Goal: Task Accomplishment & Management: Manage account settings

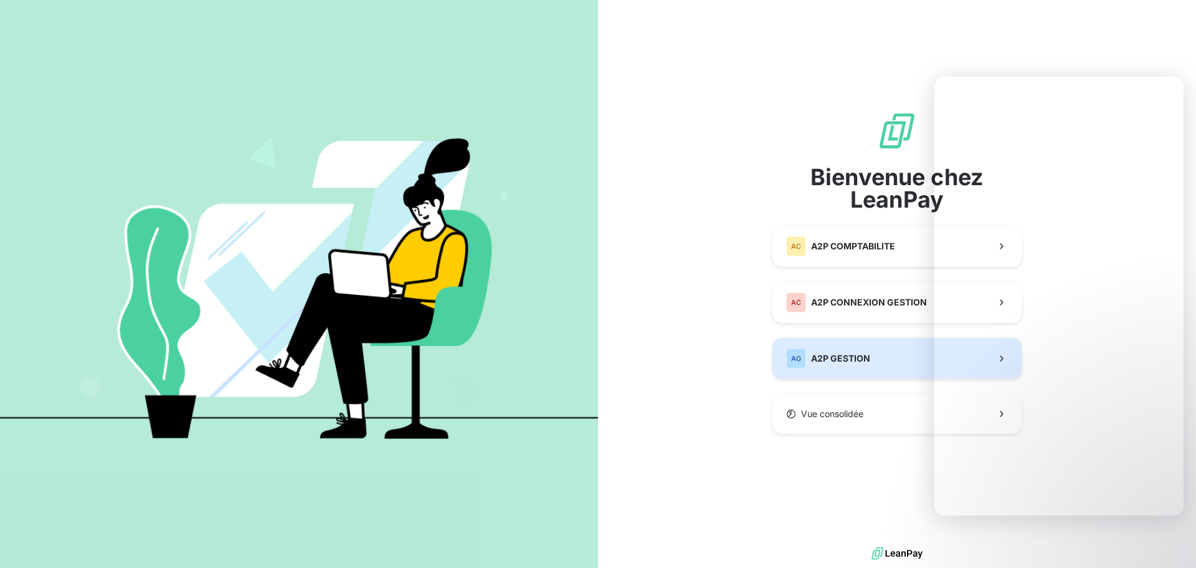
click at [799, 358] on div "AG" at bounding box center [796, 358] width 20 height 20
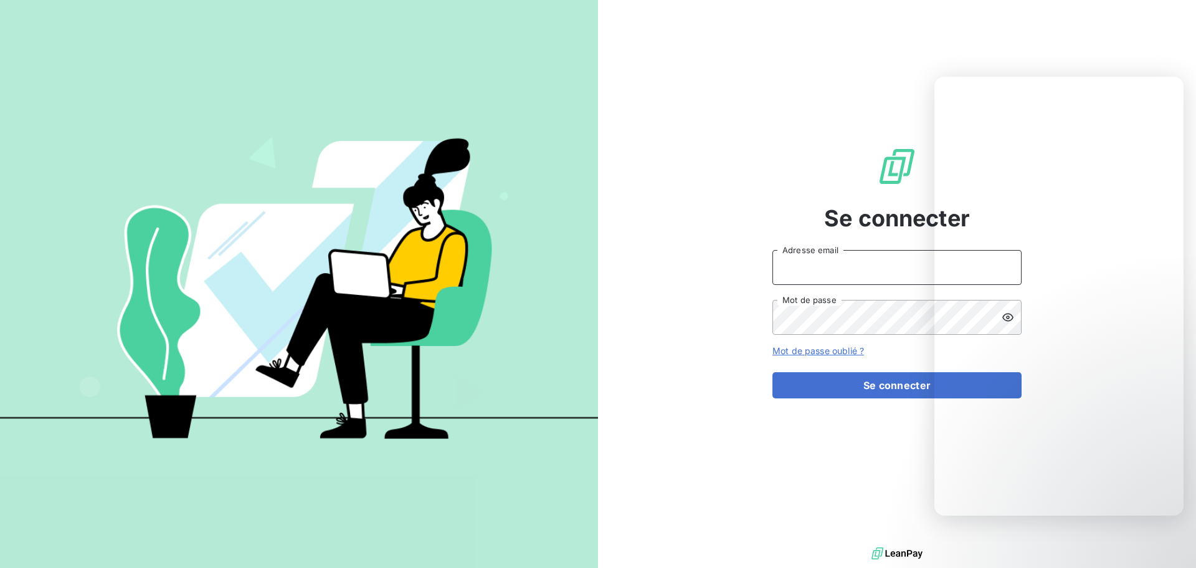
type input "[EMAIL_ADDRESS][DOMAIN_NAME]"
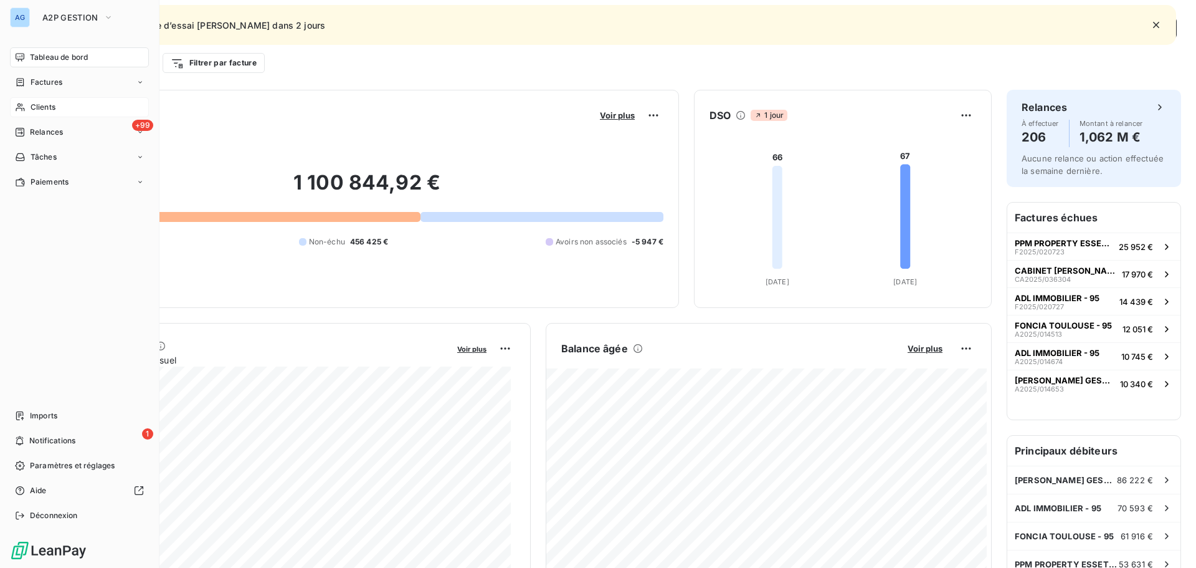
click at [45, 106] on span "Clients" at bounding box center [43, 107] width 25 height 11
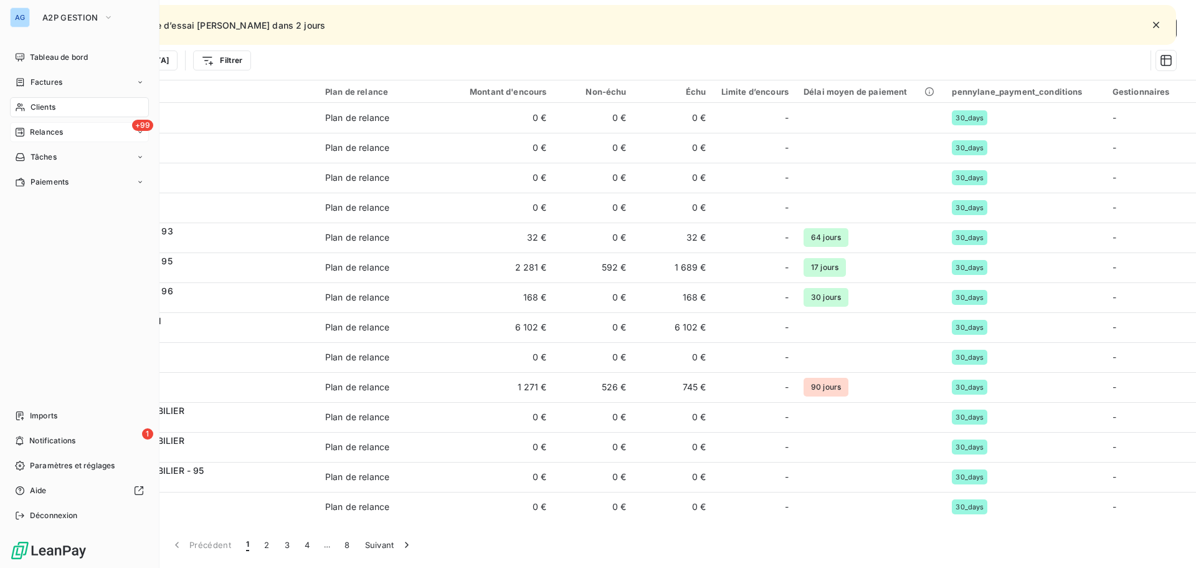
click at [43, 131] on span "Relances" at bounding box center [46, 131] width 33 height 11
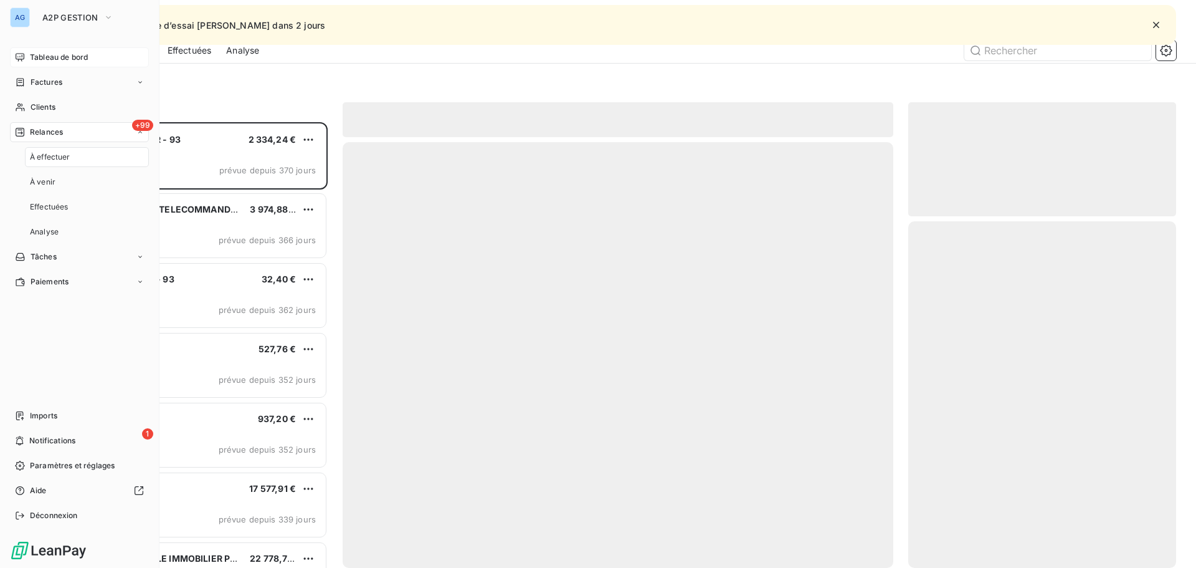
scroll to position [436, 259]
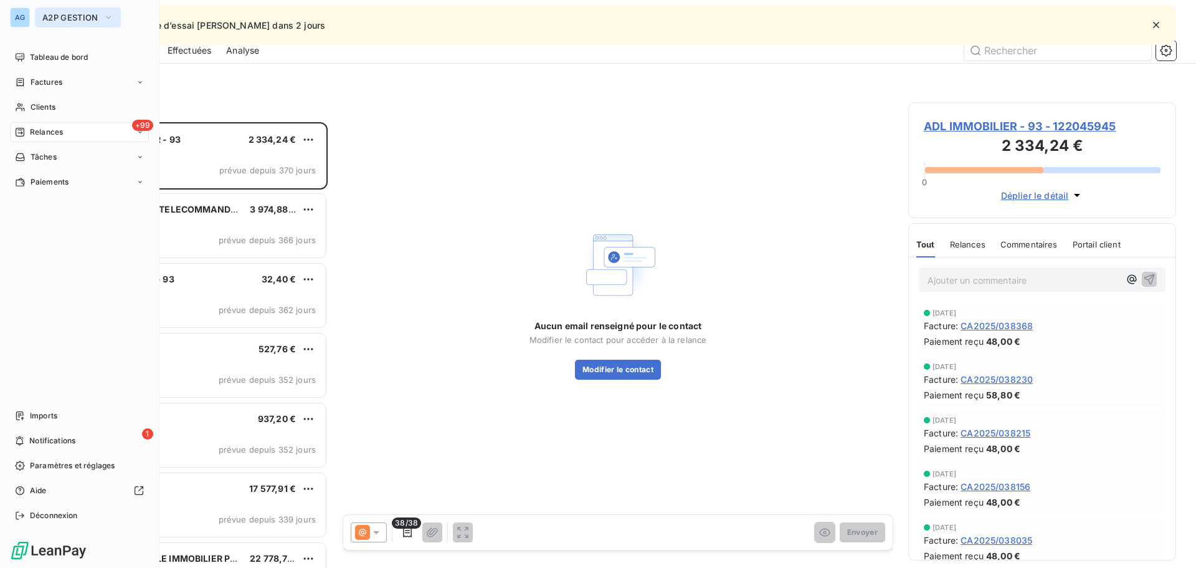
click at [67, 11] on button "A2P GESTION" at bounding box center [78, 17] width 86 height 20
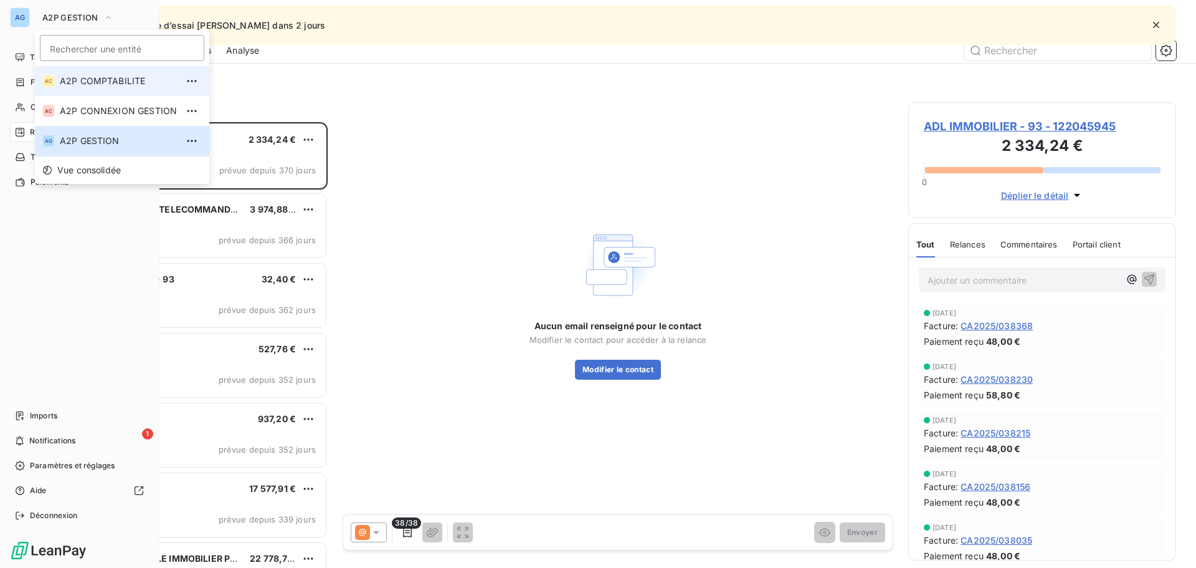
click at [103, 76] on span "A2P COMPTABILITE" at bounding box center [118, 81] width 117 height 12
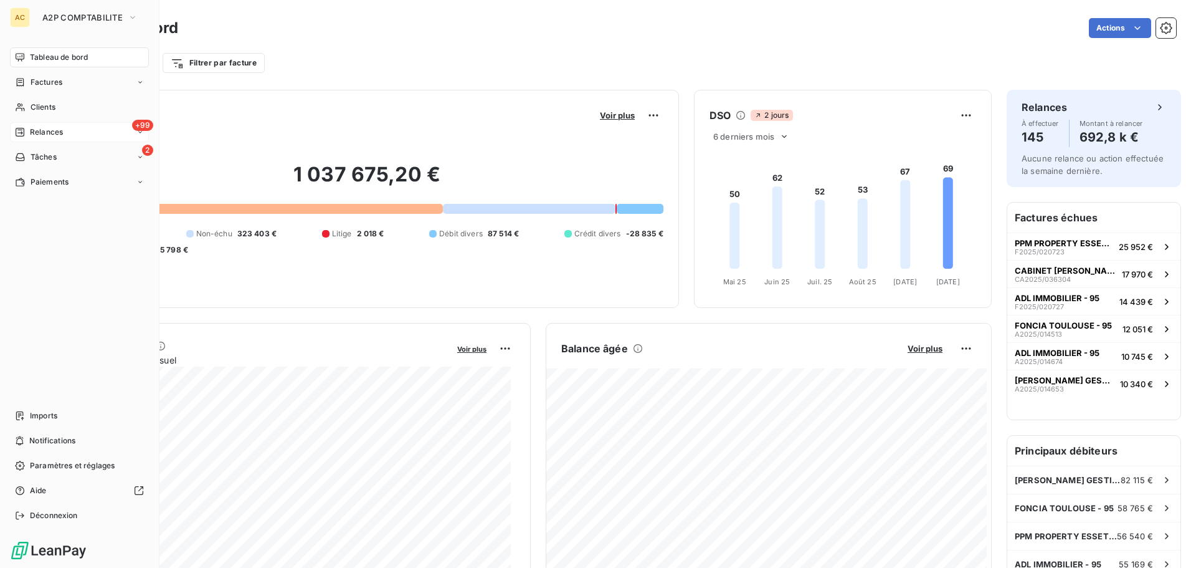
click at [64, 126] on div "+99 Relances" at bounding box center [79, 132] width 139 height 20
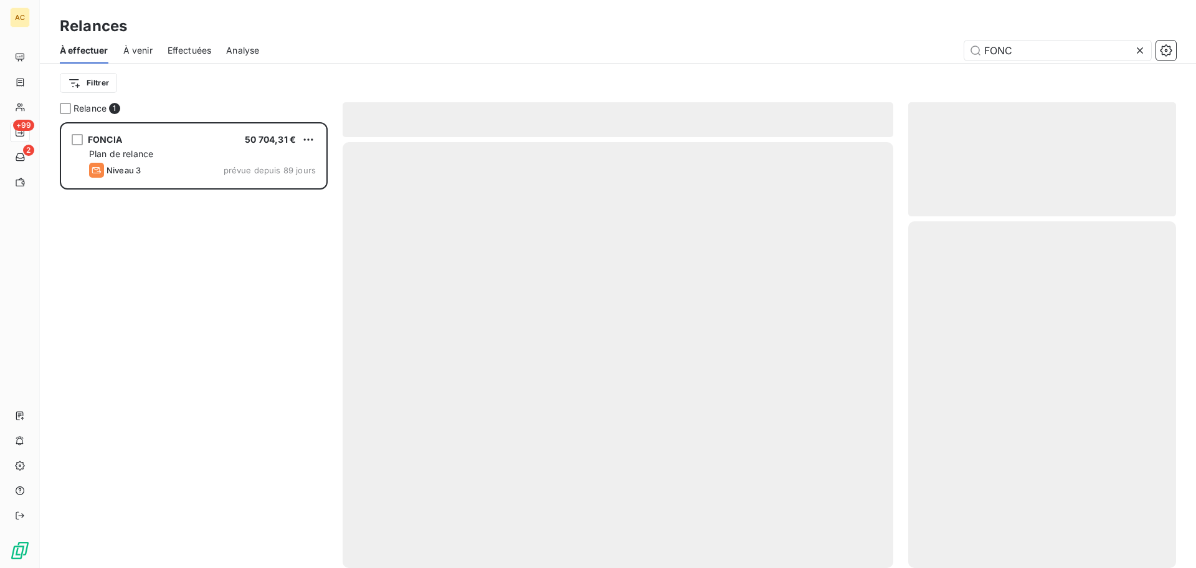
scroll to position [436, 259]
click at [1009, 45] on input "FONC" at bounding box center [1058, 50] width 187 height 20
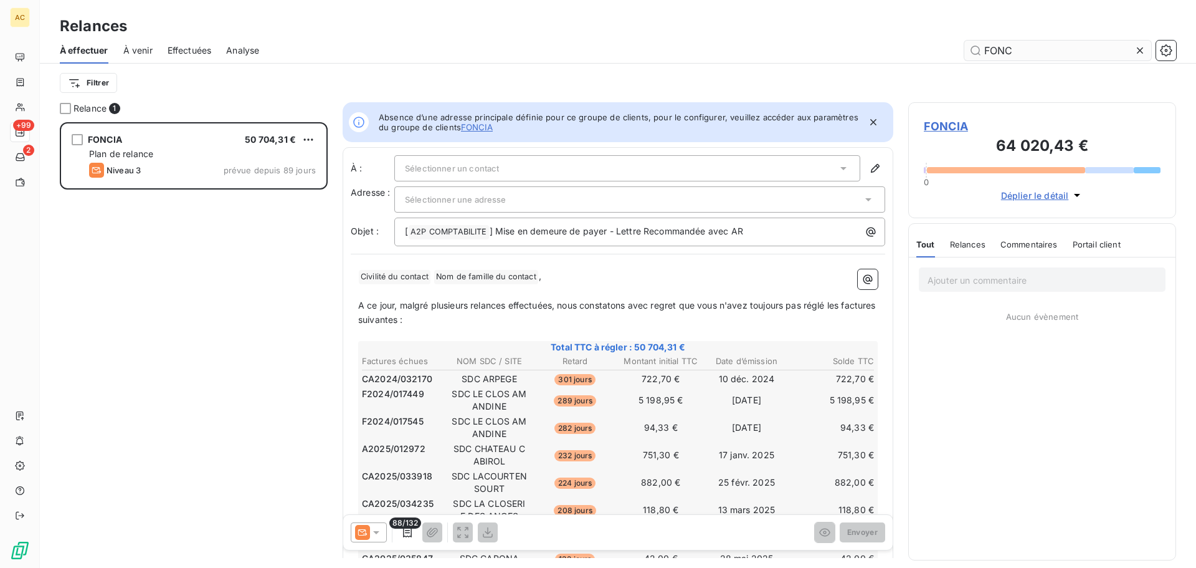
click at [1009, 45] on input "FONC" at bounding box center [1058, 50] width 187 height 20
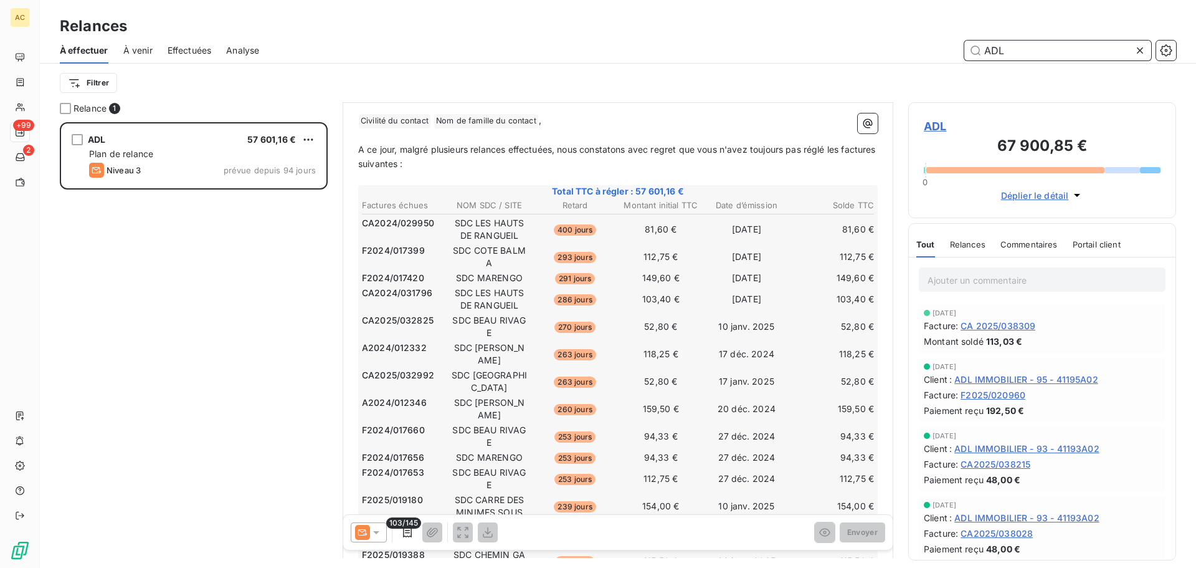
scroll to position [105, 0]
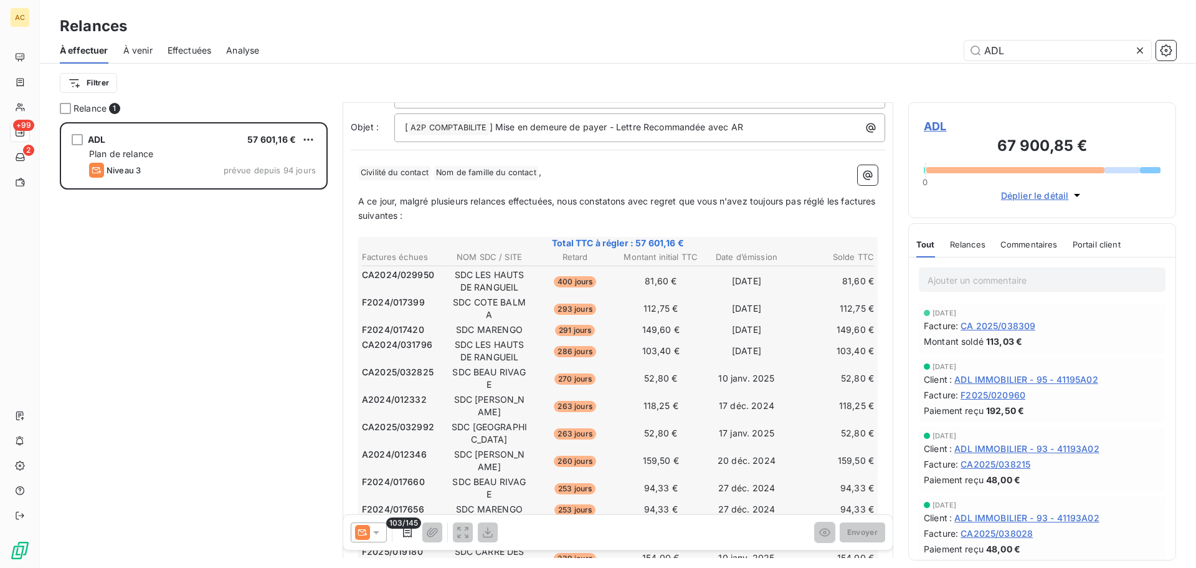
click at [1074, 169] on div at bounding box center [1015, 170] width 178 height 6
click at [1072, 196] on icon "button" at bounding box center [1077, 195] width 12 height 12
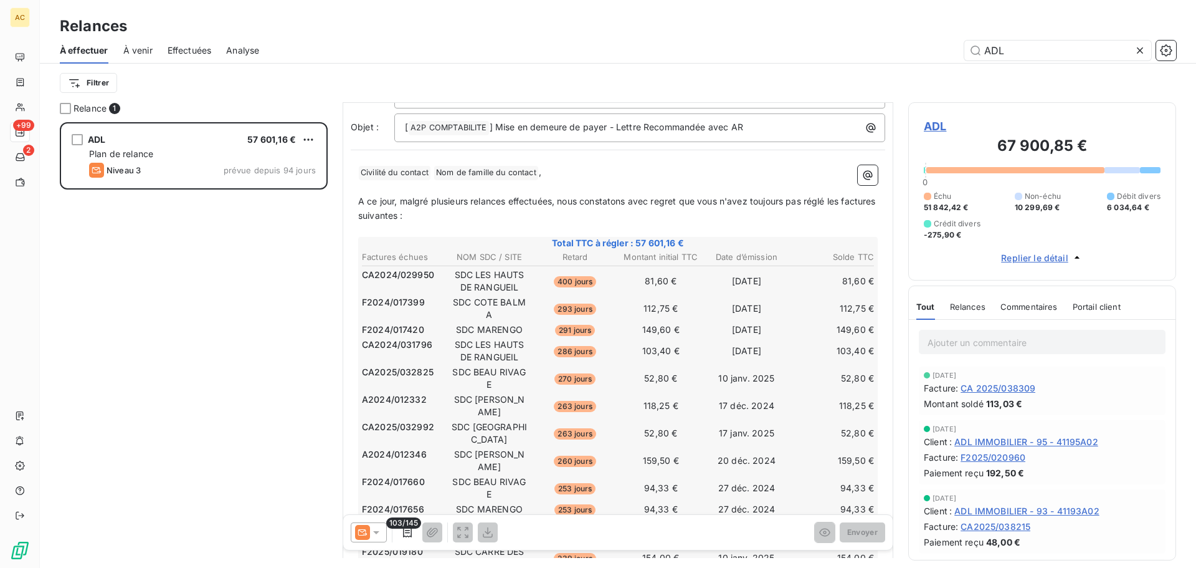
click at [201, 279] on div "ADL 57 601,16 € Plan de relance Niveau 3 prévue depuis 94 jours" at bounding box center [194, 344] width 268 height 445
click at [1012, 50] on input "ADL" at bounding box center [1058, 50] width 187 height 20
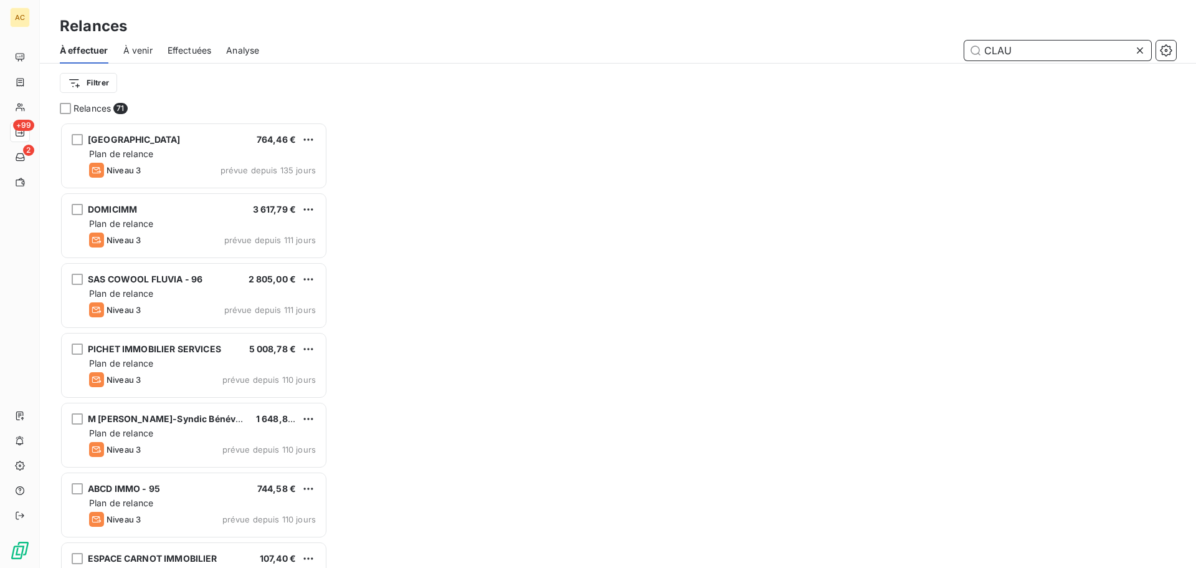
scroll to position [436, 259]
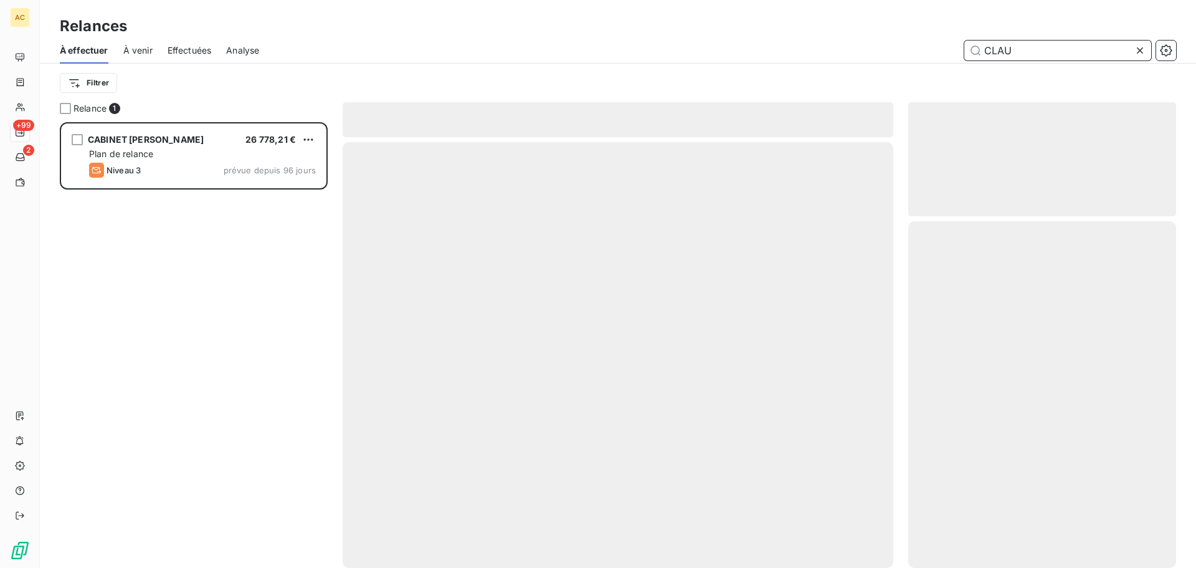
scroll to position [436, 259]
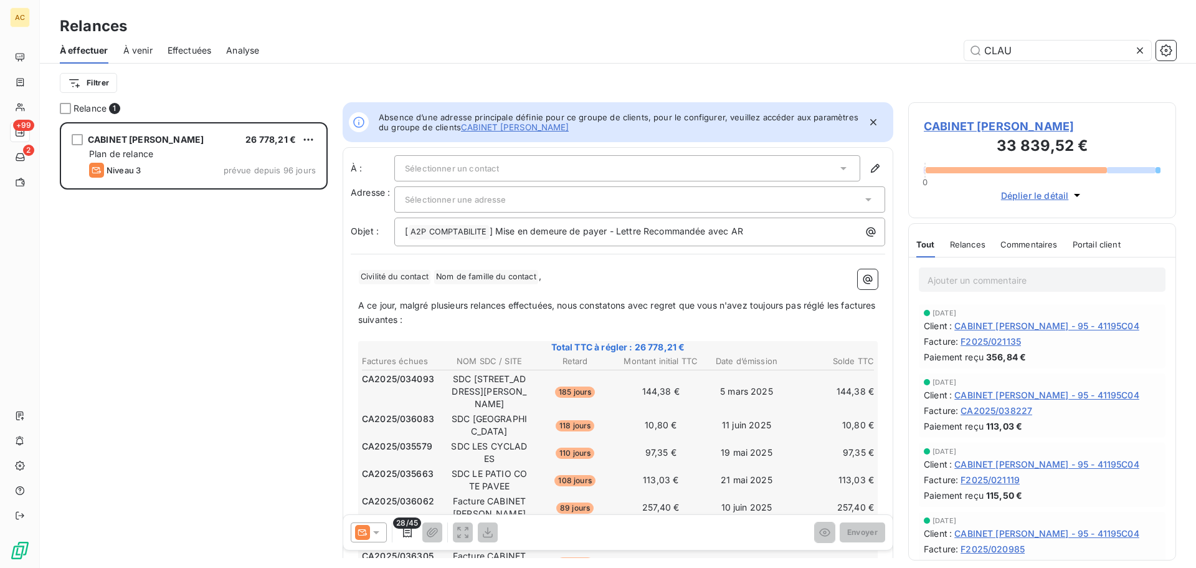
click at [1064, 199] on span "Déplier le détail" at bounding box center [1035, 195] width 68 height 13
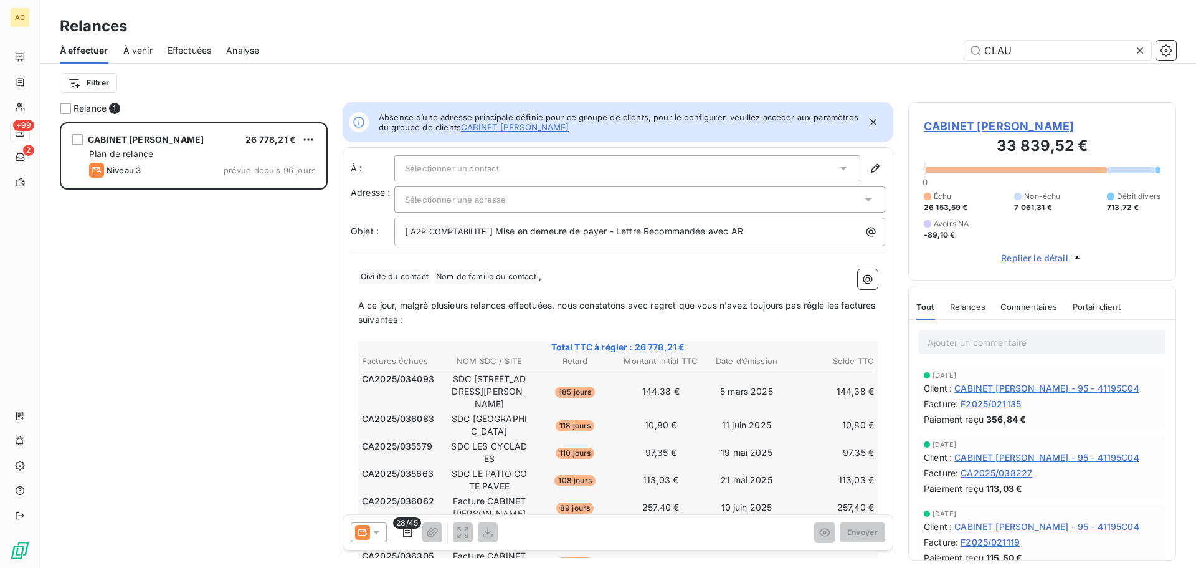
click at [214, 328] on div "CABINET [PERSON_NAME] 26 778,21 € Plan de relance Niveau 3 prévue depuis 96 jou…" at bounding box center [194, 344] width 268 height 445
click at [226, 353] on div "CABINET [PERSON_NAME] 26 778,21 € Plan de relance Niveau 3 prévue depuis 96 jou…" at bounding box center [194, 344] width 268 height 445
click at [997, 53] on input "CLAU" at bounding box center [1058, 50] width 187 height 20
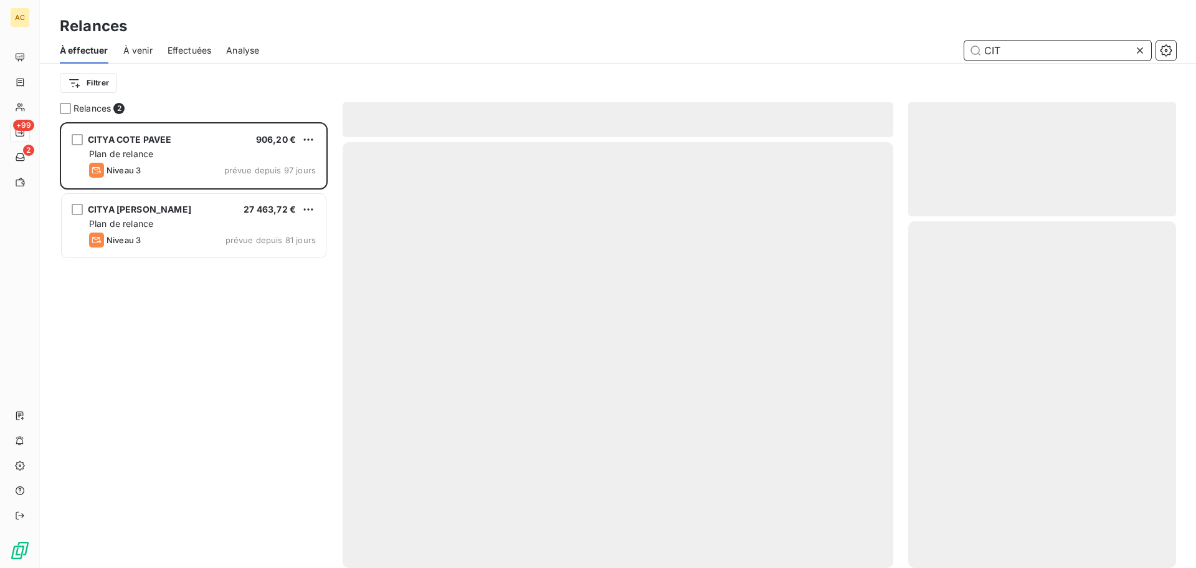
scroll to position [436, 259]
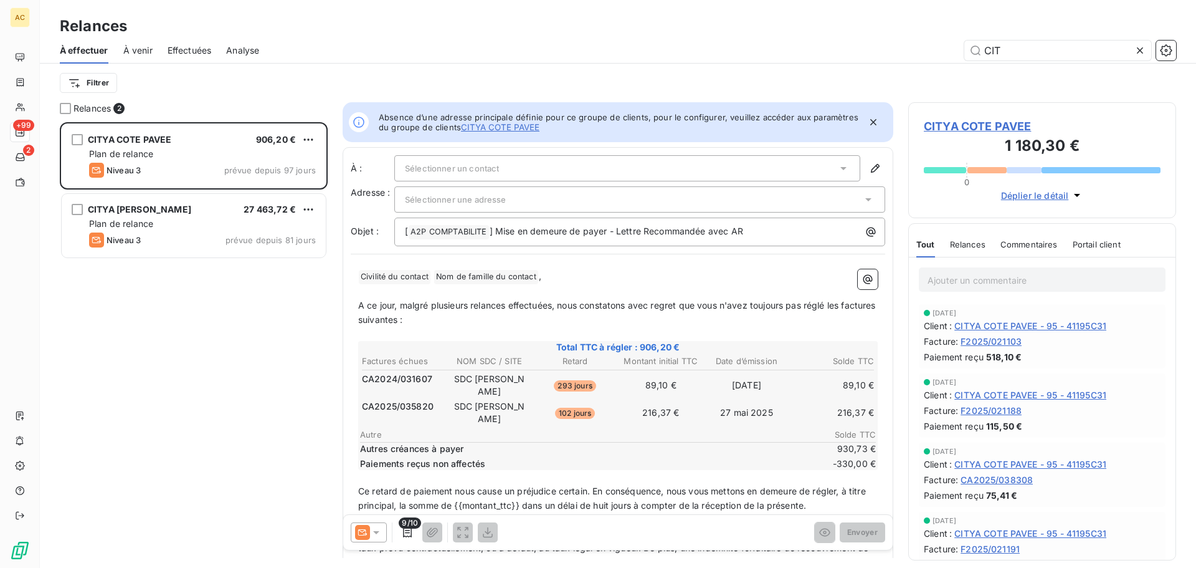
click at [1068, 196] on span "Déplier le détail" at bounding box center [1035, 195] width 68 height 13
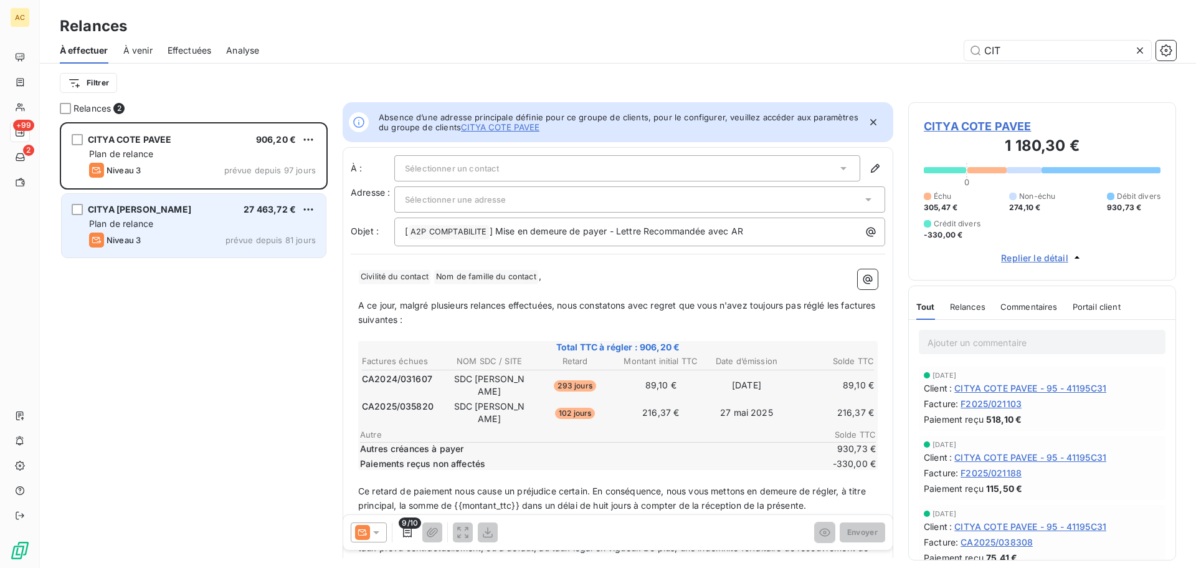
click at [193, 239] on div "Niveau 3 prévue depuis 81 jours" at bounding box center [202, 239] width 227 height 15
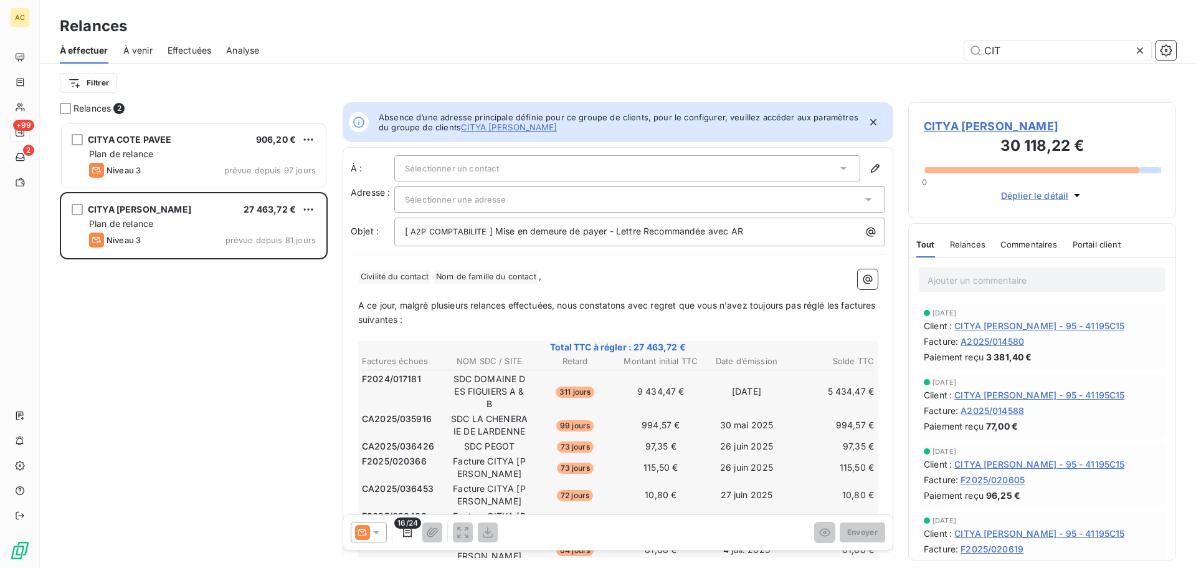
click at [1052, 203] on div "CITYA [PERSON_NAME] 30 118,22 € 0 Déplier le détail" at bounding box center [1042, 160] width 268 height 116
click at [1053, 199] on span "Déplier le détail" at bounding box center [1035, 195] width 68 height 13
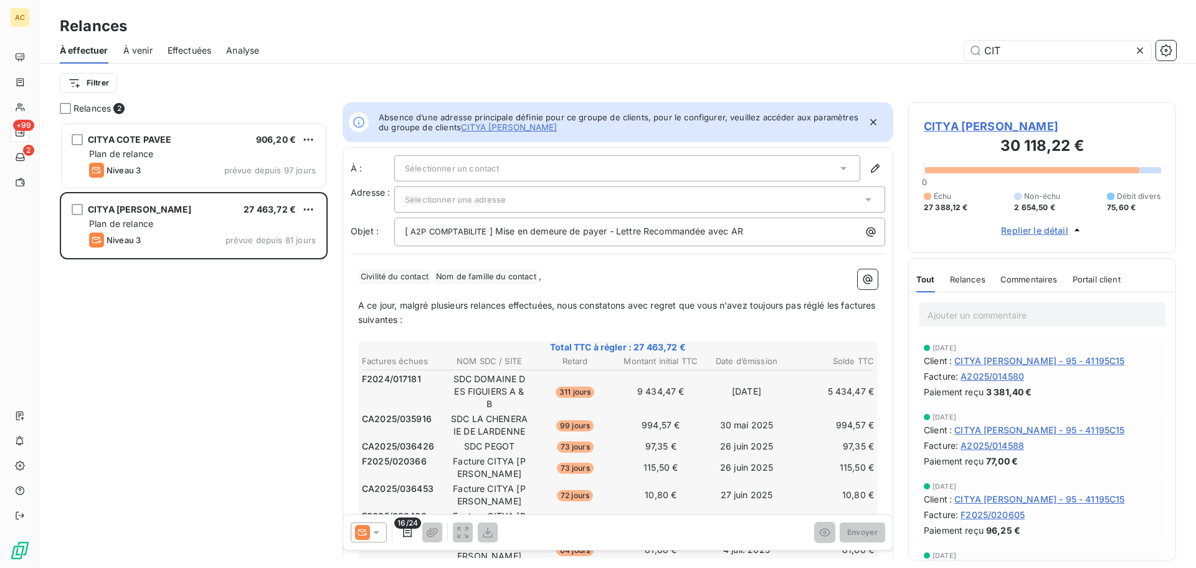
click at [255, 370] on div "CITYA COTE PAVEE 906,20 € Plan de relance Niveau 3 prévue depuis 97 jours CITYA…" at bounding box center [194, 344] width 268 height 445
click at [656, 65] on div "Filtrer" at bounding box center [618, 83] width 1117 height 39
click at [989, 52] on input "CIT" at bounding box center [1058, 50] width 187 height 20
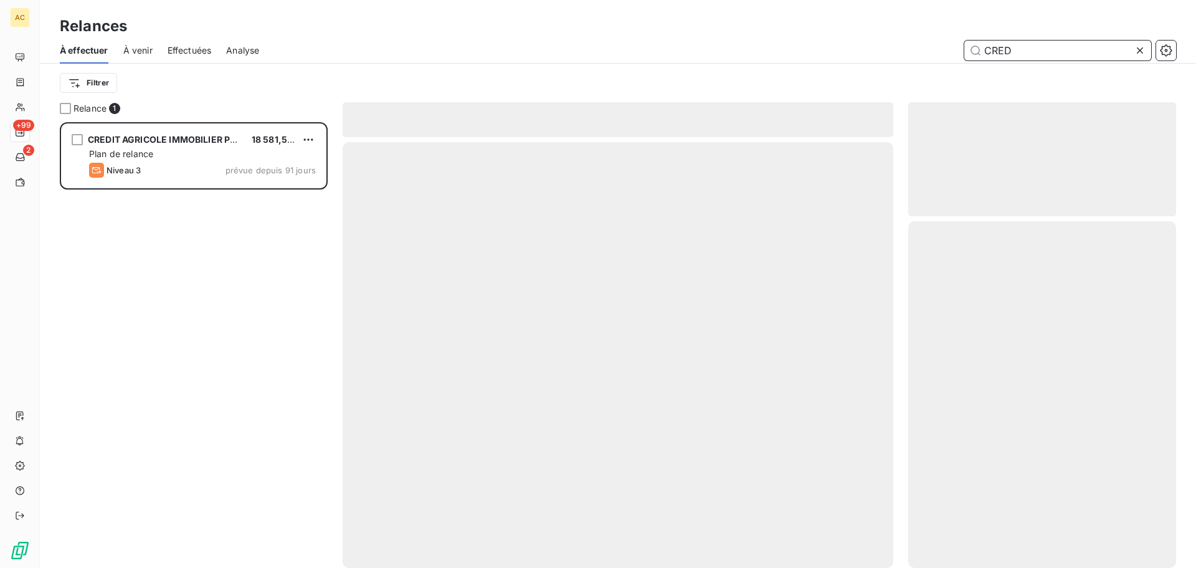
scroll to position [436, 259]
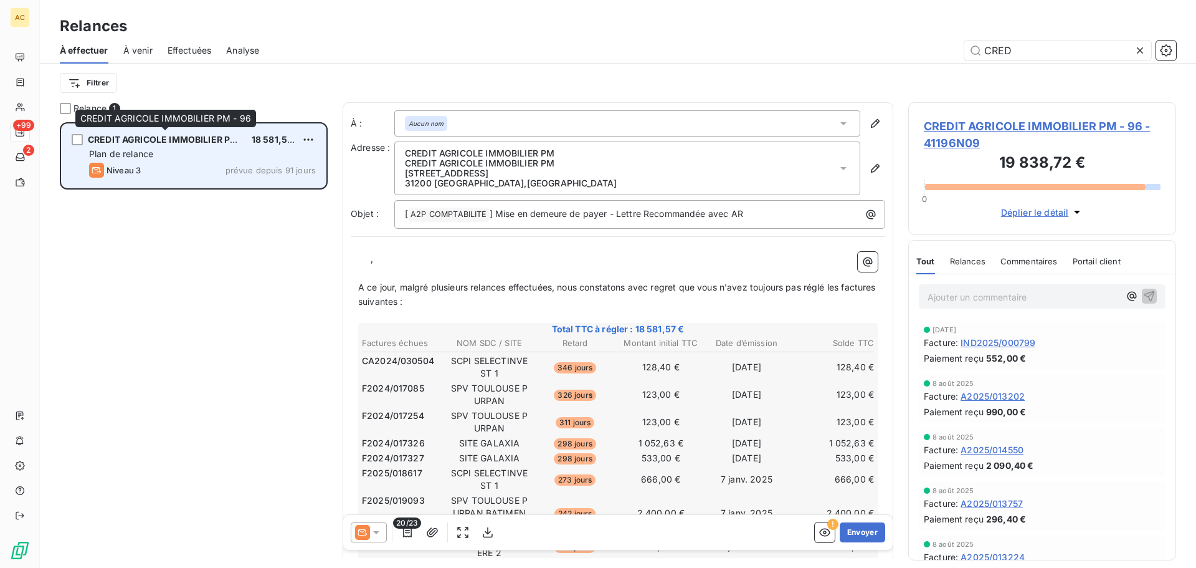
click at [194, 145] on div "CREDIT AGRICOLE IMMOBILIER PM - 96" at bounding box center [165, 139] width 154 height 12
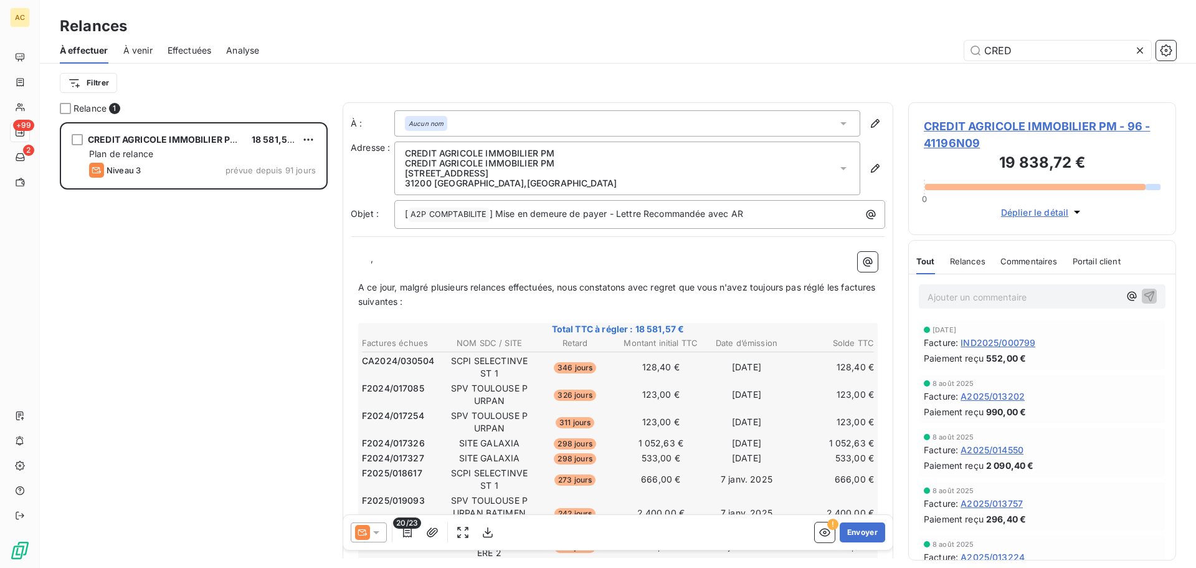
click at [1045, 212] on span "Déplier le détail" at bounding box center [1035, 212] width 68 height 13
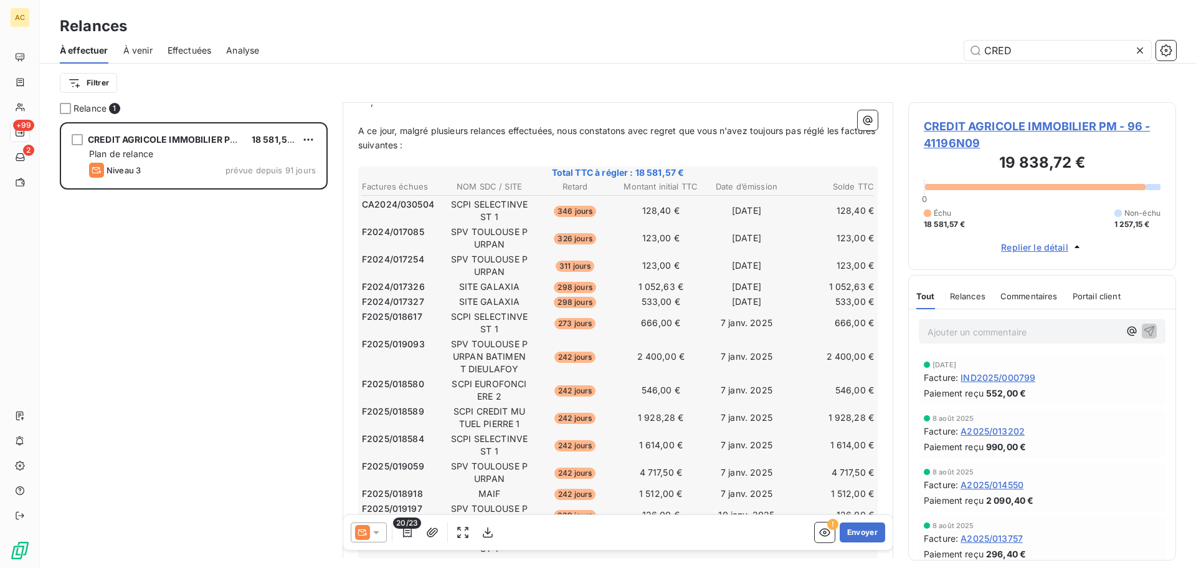
scroll to position [0, 0]
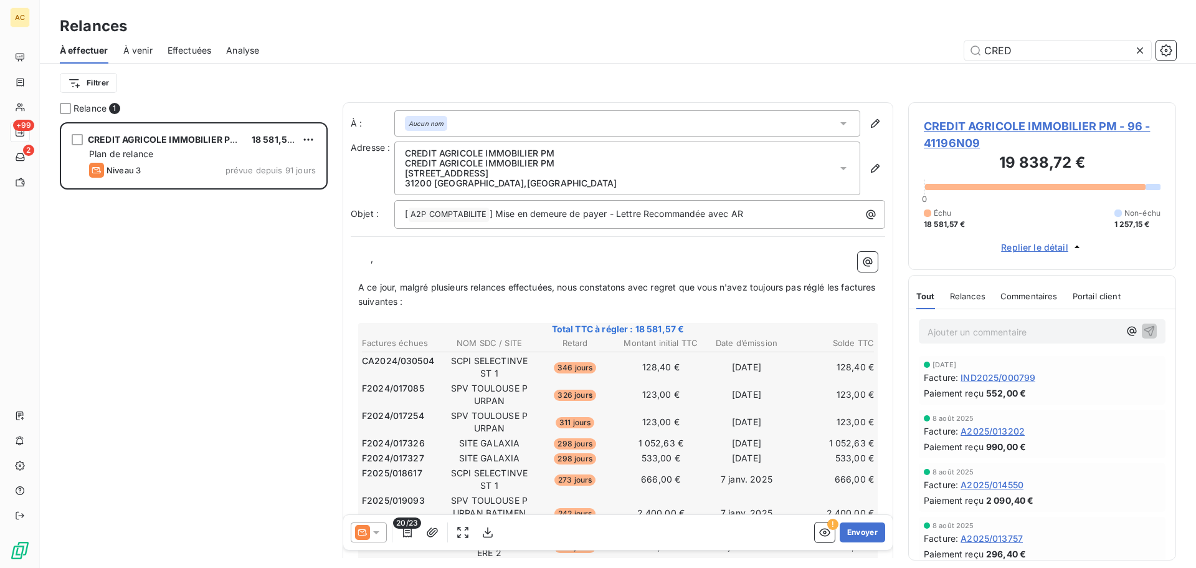
click at [1055, 241] on span "Replier le détail" at bounding box center [1034, 247] width 67 height 13
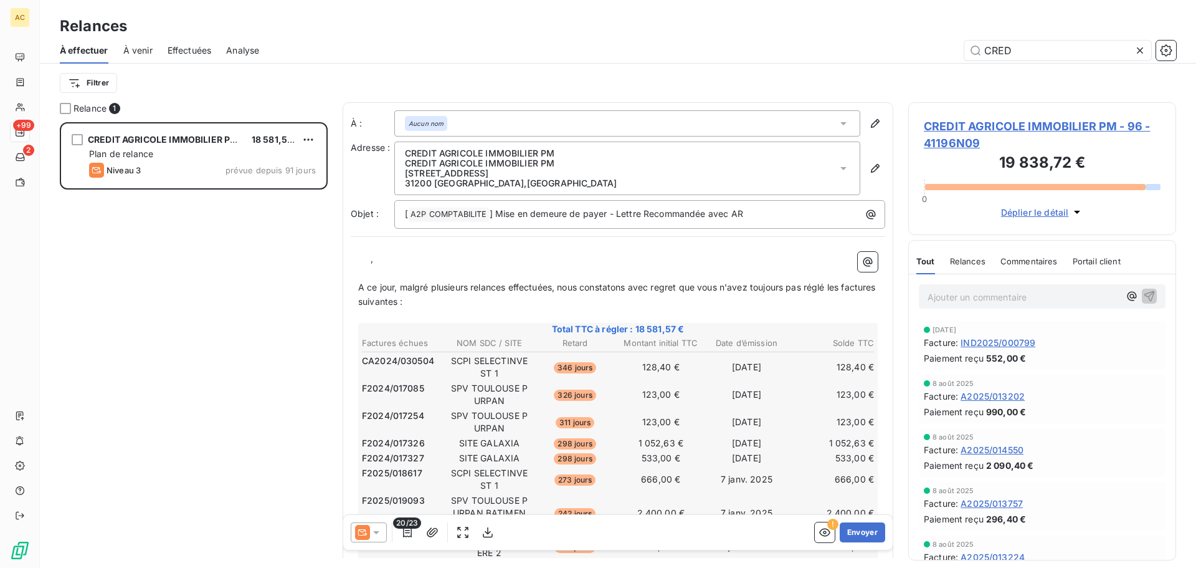
click at [1047, 207] on span "Déplier le détail" at bounding box center [1035, 212] width 68 height 13
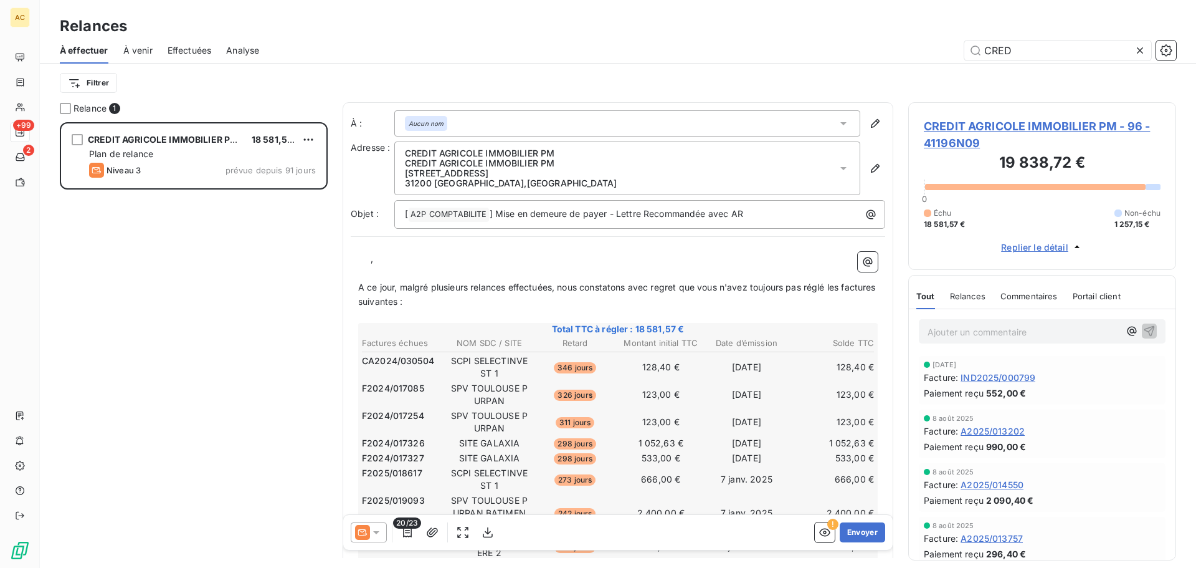
click at [270, 289] on div "CREDIT AGRICOLE IMMOBILIER PM - 96 18 581,57 € Plan de relance Niveau 3 prévue …" at bounding box center [194, 344] width 268 height 445
click at [999, 52] on input "CRED" at bounding box center [1058, 50] width 187 height 20
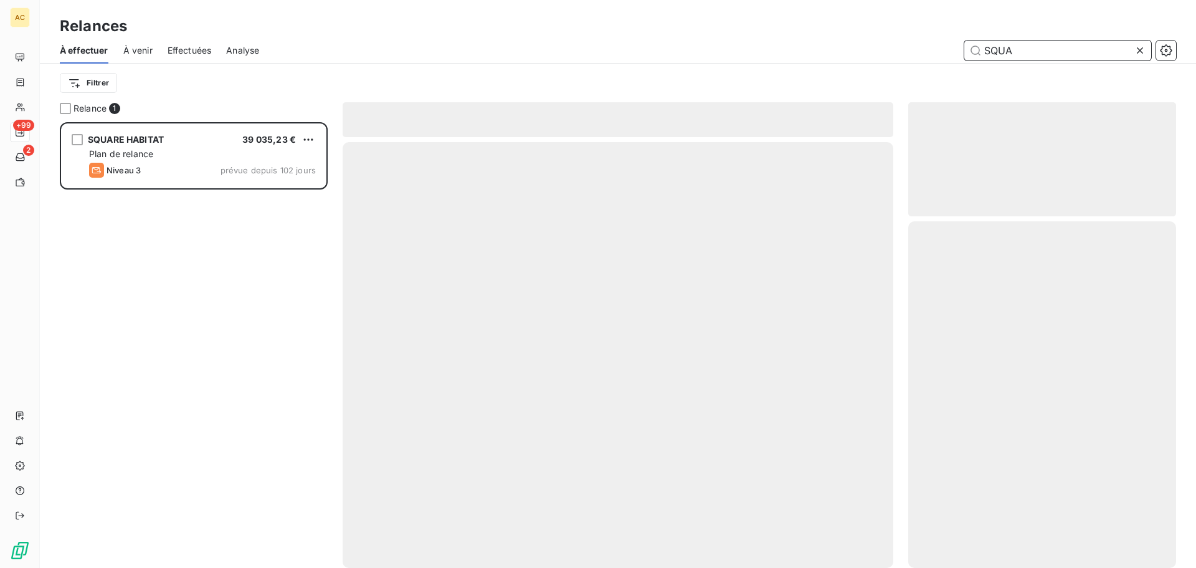
scroll to position [436, 259]
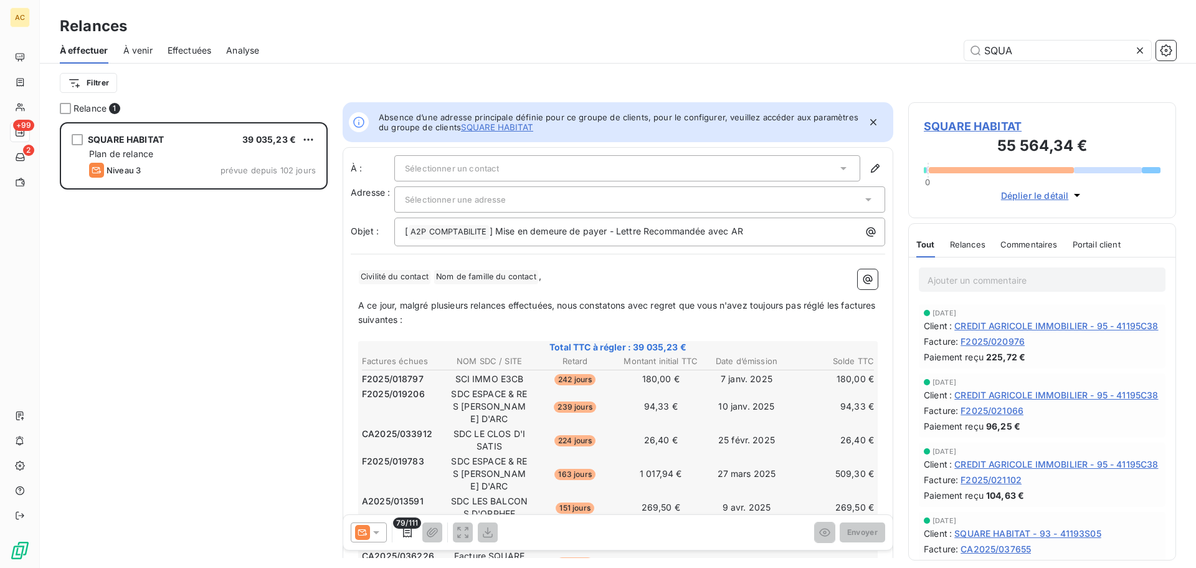
click at [1047, 198] on span "Déplier le détail" at bounding box center [1035, 195] width 68 height 13
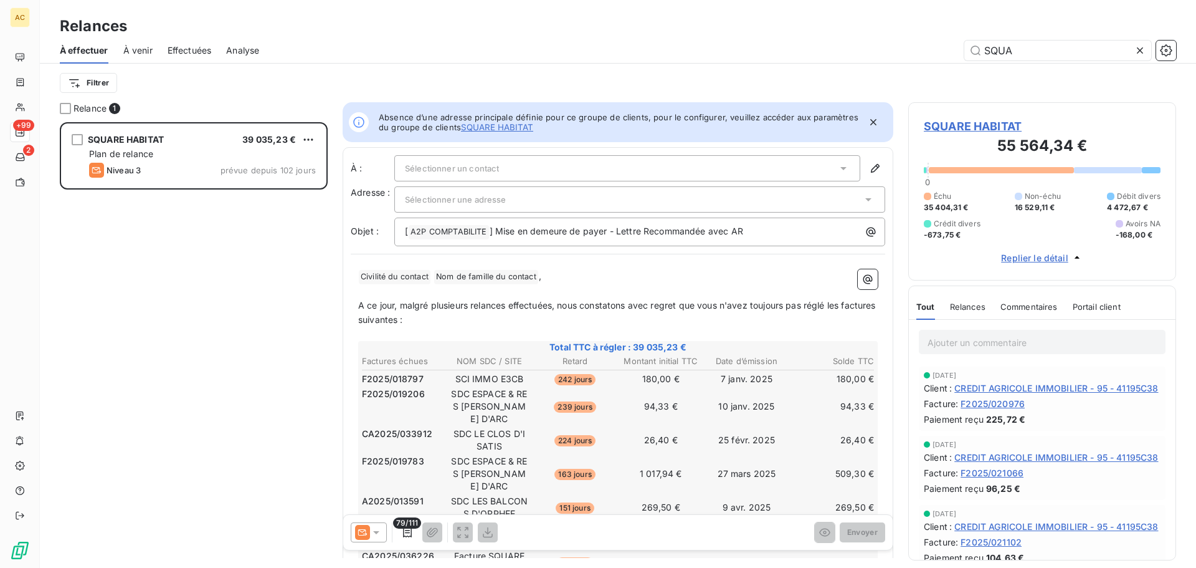
click at [723, 48] on div "SQUA" at bounding box center [725, 50] width 902 height 20
click at [1003, 54] on input "SQUA" at bounding box center [1058, 50] width 187 height 20
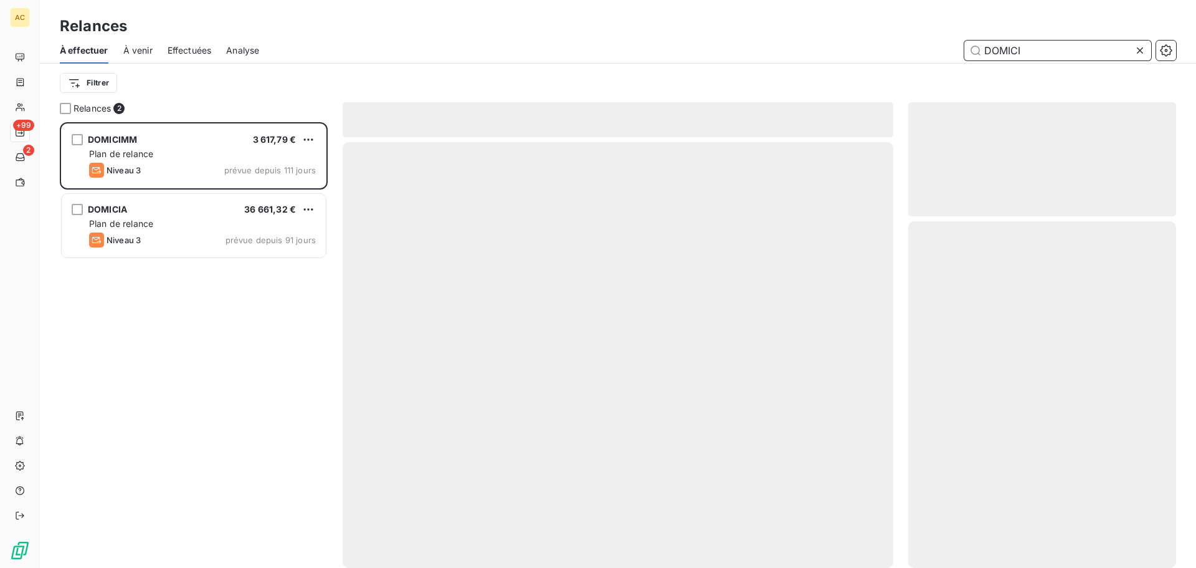
scroll to position [436, 259]
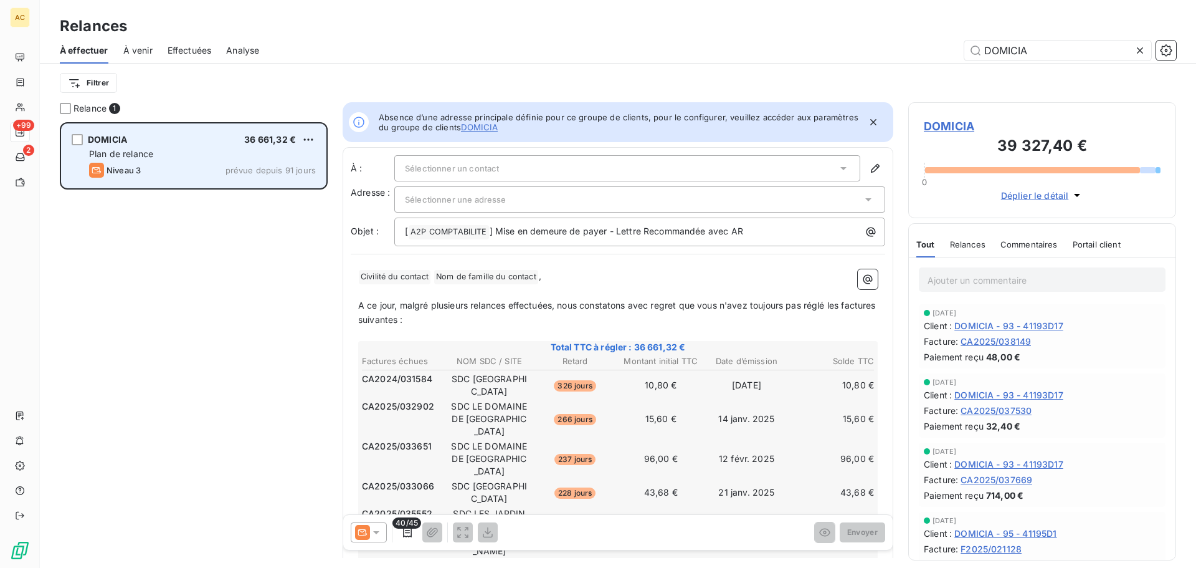
click at [208, 136] on div "DOMICIA 36 661,32 €" at bounding box center [202, 139] width 227 height 11
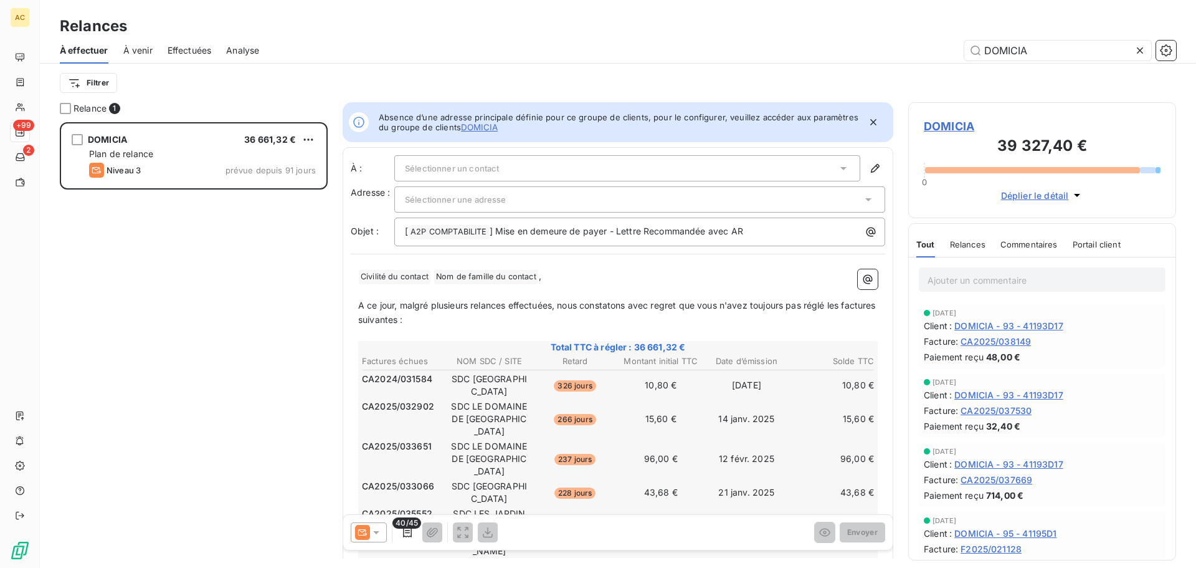
click at [1059, 194] on span "Déplier le détail" at bounding box center [1035, 195] width 68 height 13
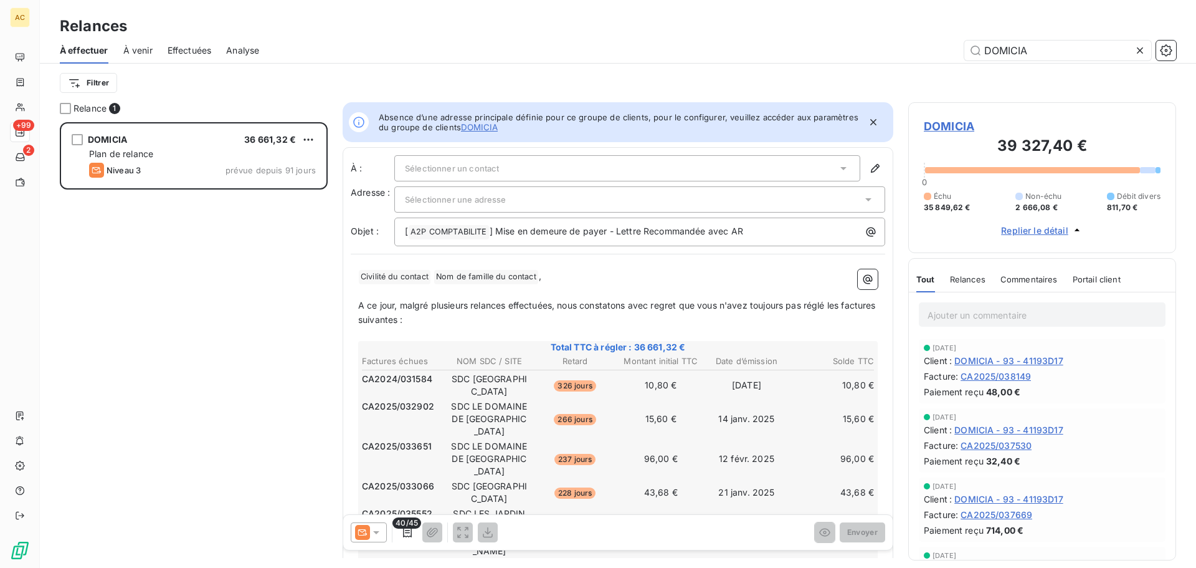
click at [867, 54] on div "DOMICIA" at bounding box center [725, 50] width 902 height 20
click at [867, 53] on div "DOMICIA" at bounding box center [725, 50] width 902 height 20
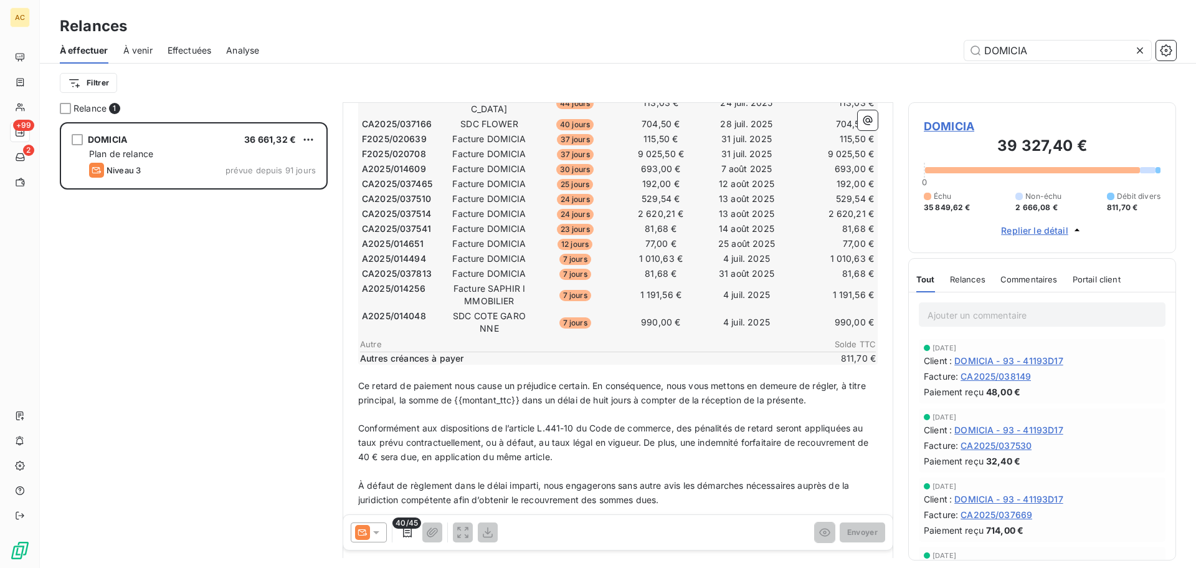
scroll to position [831, 0]
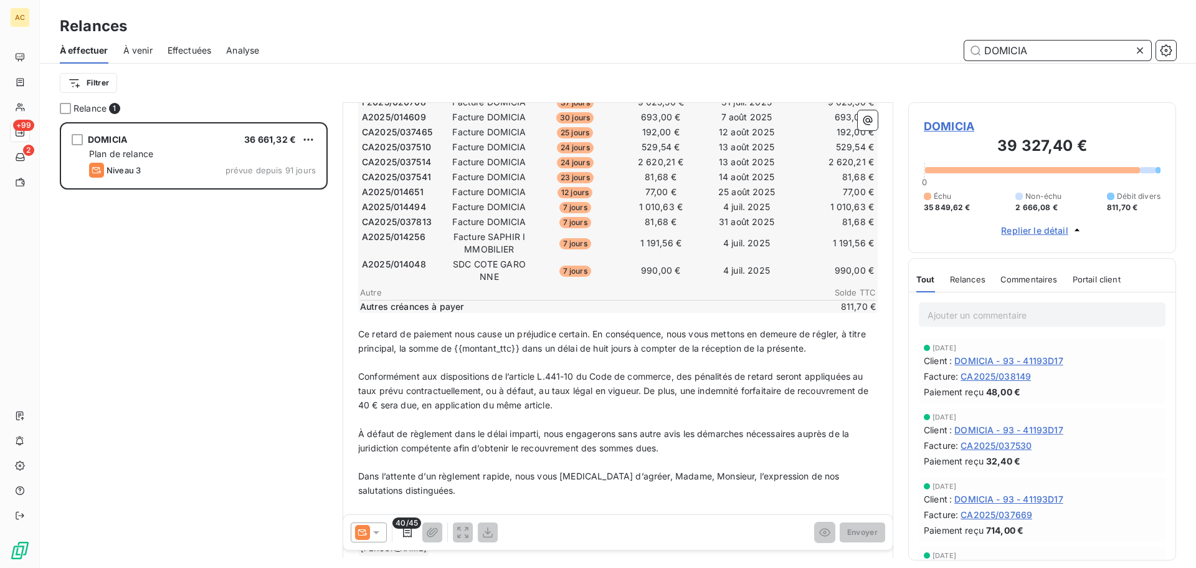
click at [996, 53] on input "DOMICIA" at bounding box center [1058, 50] width 187 height 20
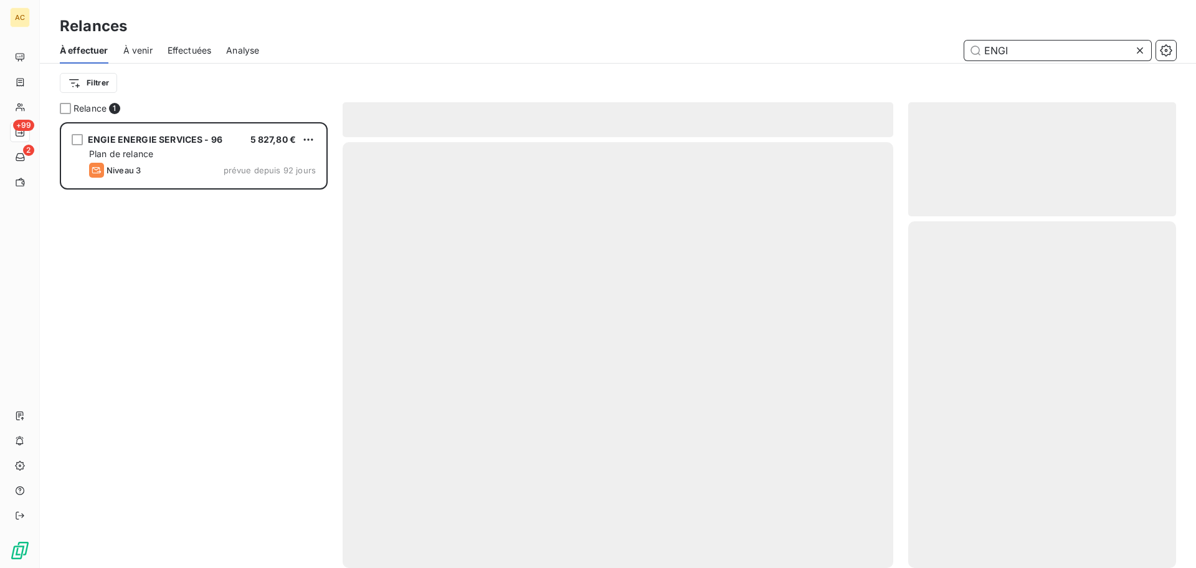
scroll to position [436, 259]
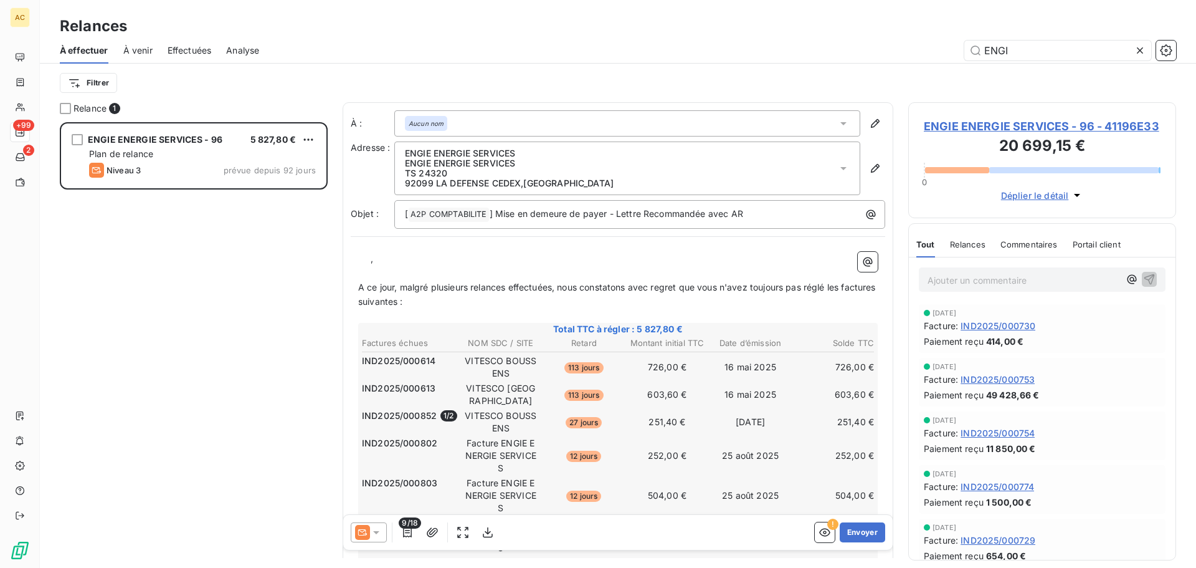
click at [1026, 190] on span "Déplier le détail" at bounding box center [1035, 195] width 68 height 13
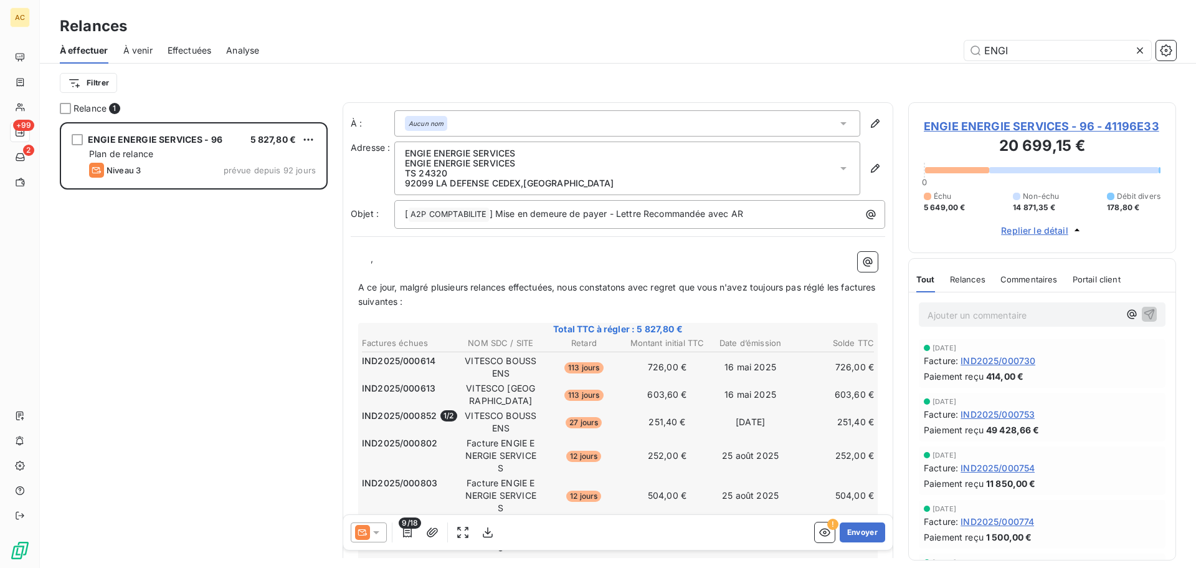
click at [582, 35] on div "Relances" at bounding box center [618, 26] width 1156 height 22
click at [1021, 51] on input "ENGI" at bounding box center [1058, 50] width 187 height 20
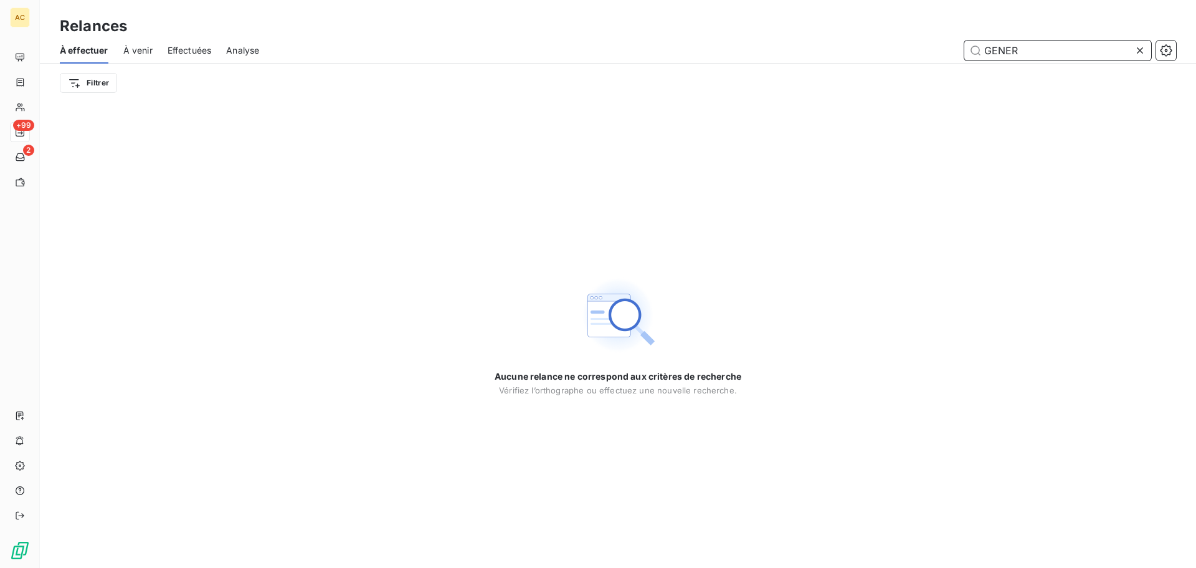
click at [995, 59] on input "GENER" at bounding box center [1058, 50] width 187 height 20
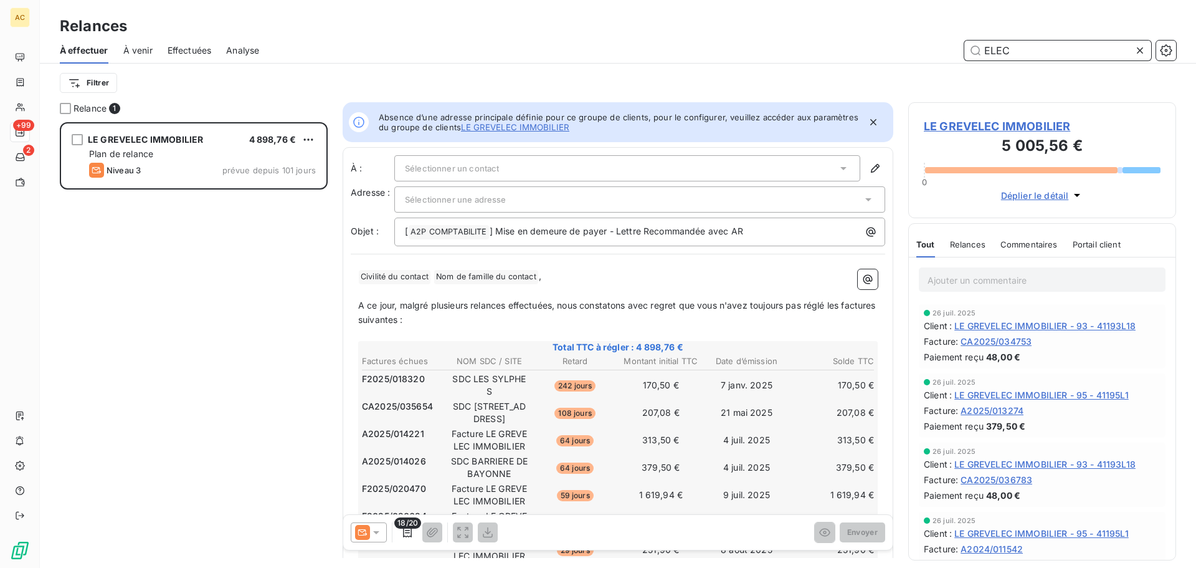
scroll to position [436, 259]
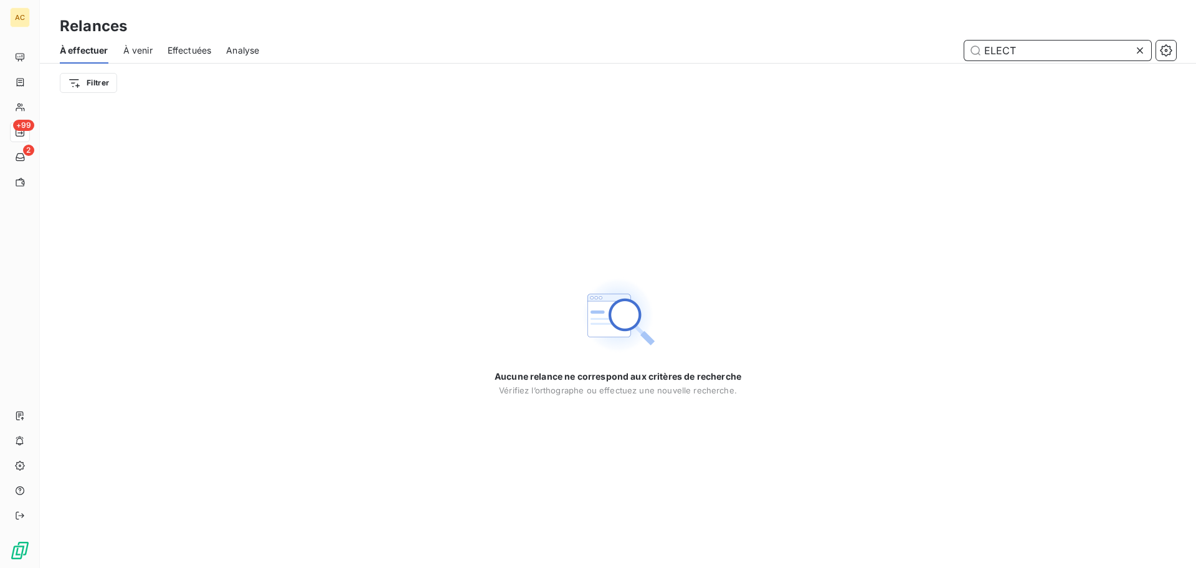
click at [995, 58] on input "ELECT" at bounding box center [1058, 50] width 187 height 20
type input "ELECT"
click at [1143, 54] on icon at bounding box center [1140, 50] width 12 height 12
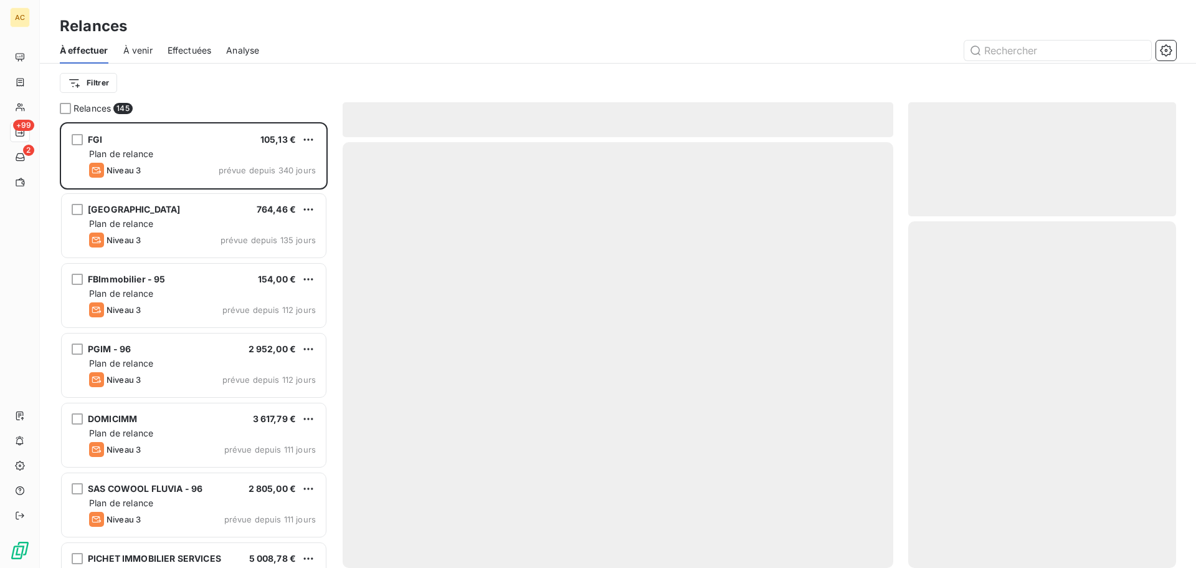
scroll to position [436, 259]
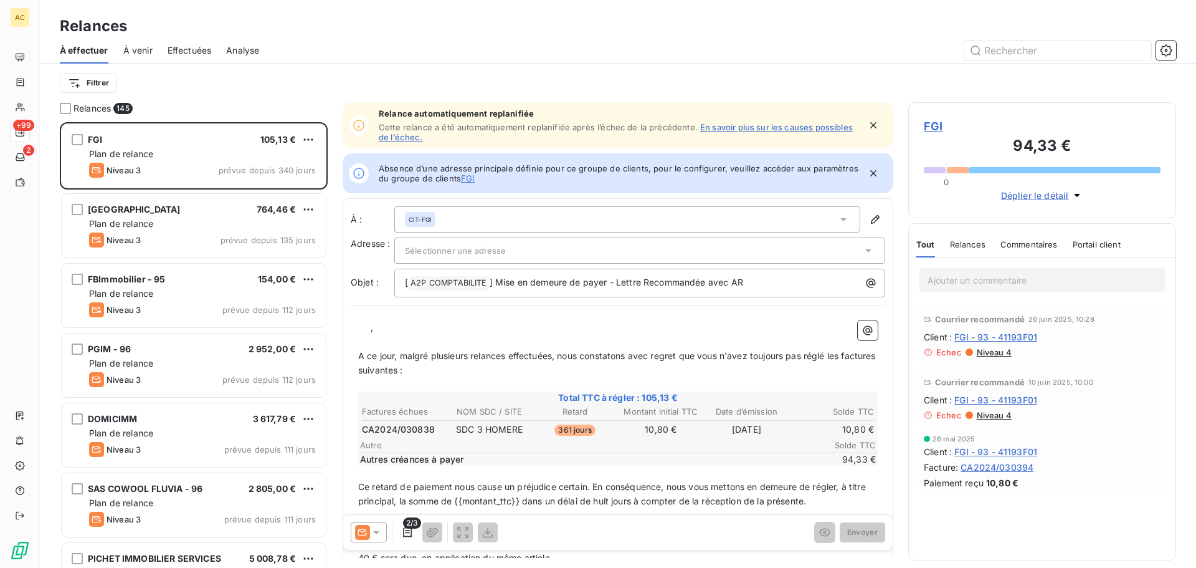
click at [834, 63] on div "À effectuer À venir Effectuées Analyse" at bounding box center [618, 50] width 1156 height 26
click at [1009, 50] on input "text" at bounding box center [1058, 50] width 187 height 20
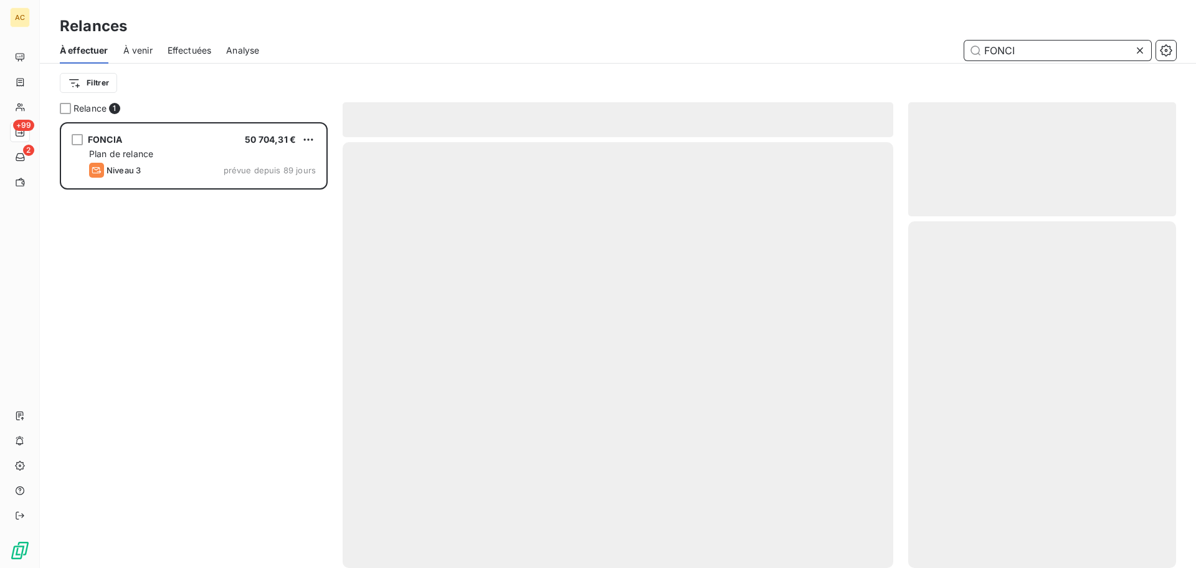
scroll to position [436, 259]
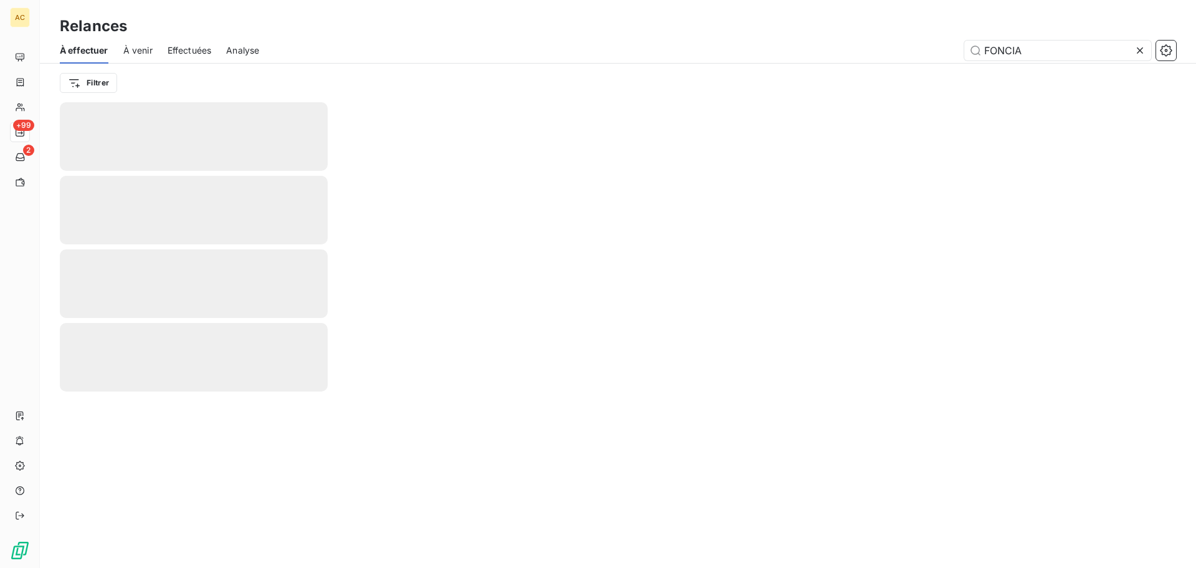
click at [834, 60] on div "À effectuer À venir Effectuées Analyse FONCIA" at bounding box center [618, 50] width 1156 height 26
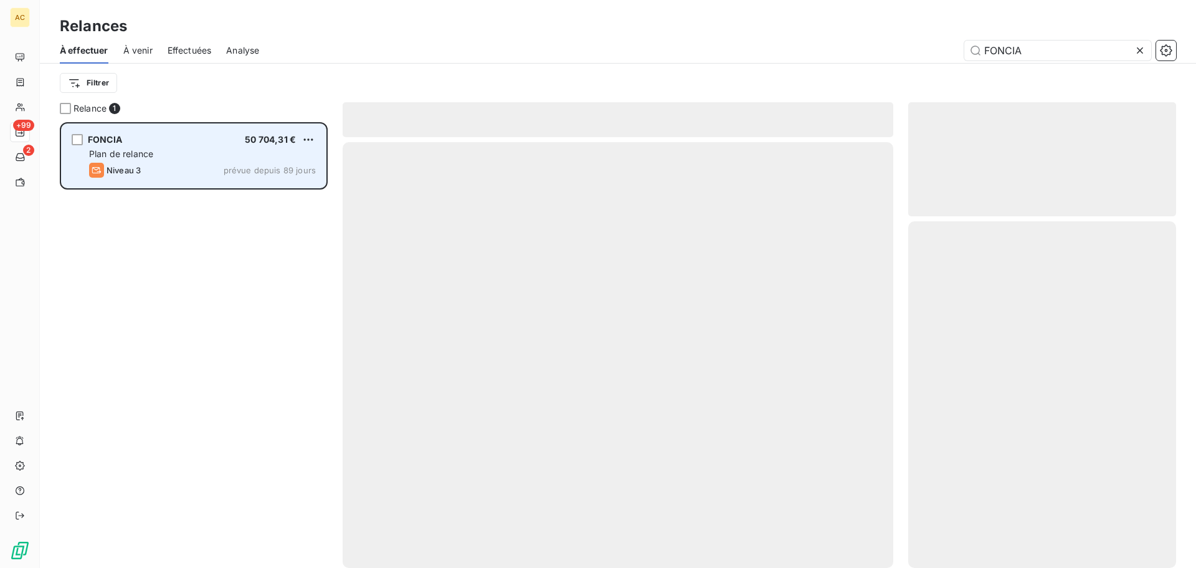
click at [131, 162] on div "FONCIA 50 704,31 € Plan de relance Niveau 3 prévue depuis 89 jours" at bounding box center [194, 156] width 264 height 64
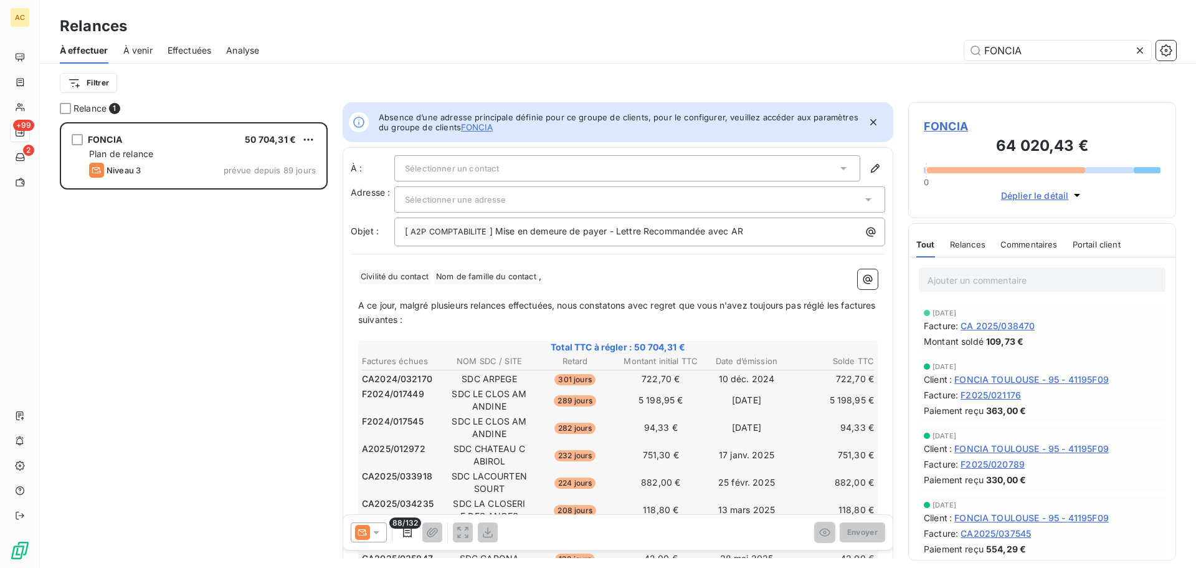
click at [1057, 205] on div "FONCIA 64 020,43 € 0 Déplier le détail" at bounding box center [1042, 160] width 268 height 116
click at [1054, 199] on span "Déplier le détail" at bounding box center [1035, 195] width 68 height 13
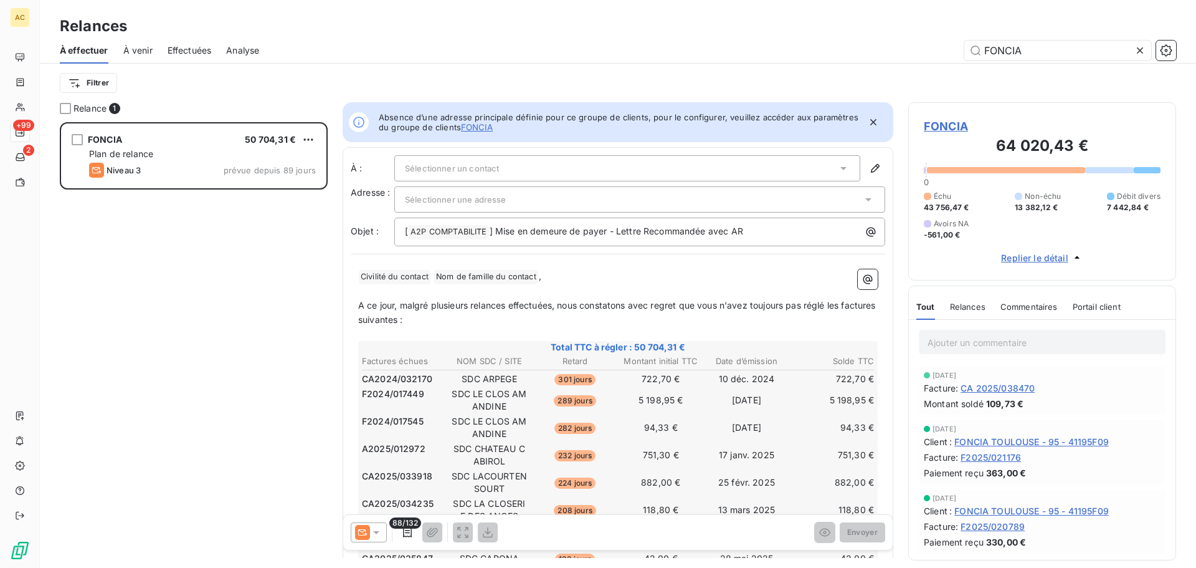
click at [935, 86] on div "Filtrer" at bounding box center [618, 83] width 1117 height 24
click at [1021, 53] on input "FONCIA" at bounding box center [1058, 50] width 187 height 20
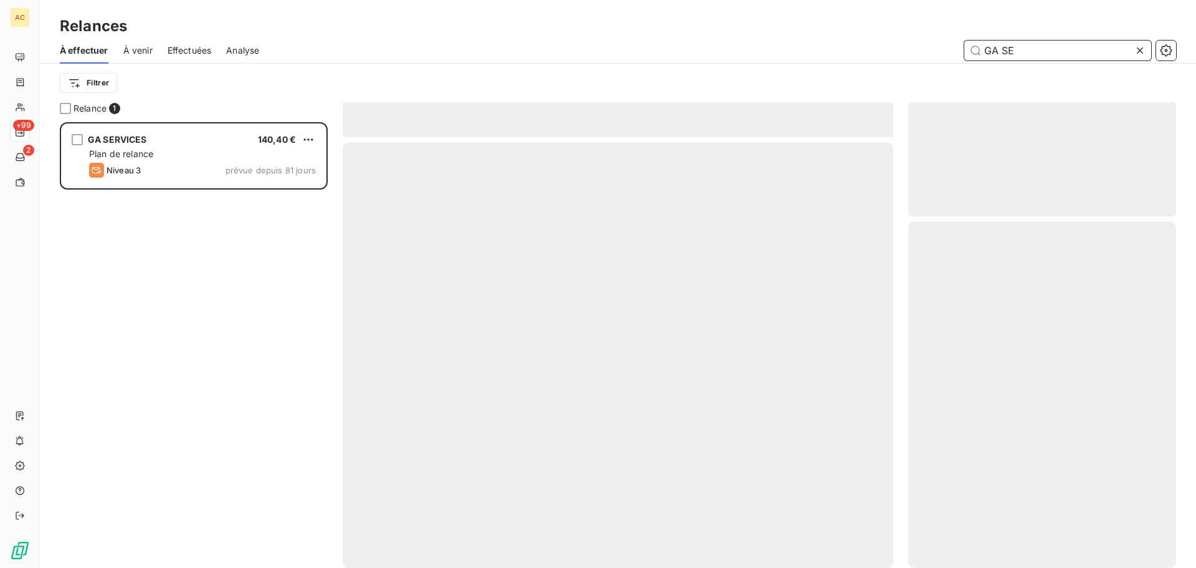
scroll to position [436, 259]
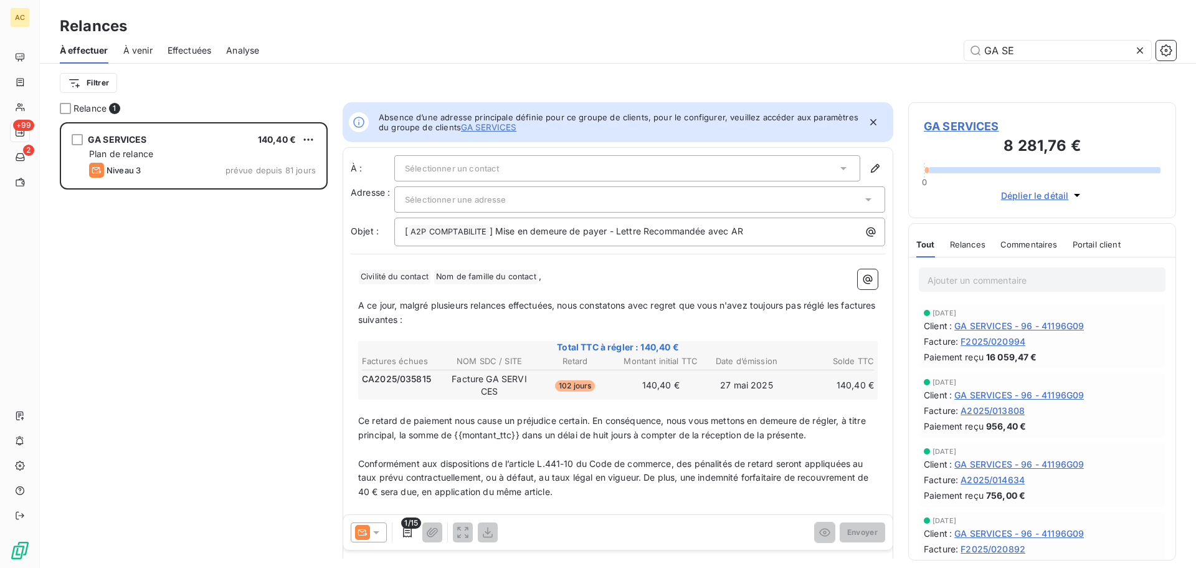
click at [1011, 194] on span "Déplier le détail" at bounding box center [1035, 195] width 68 height 13
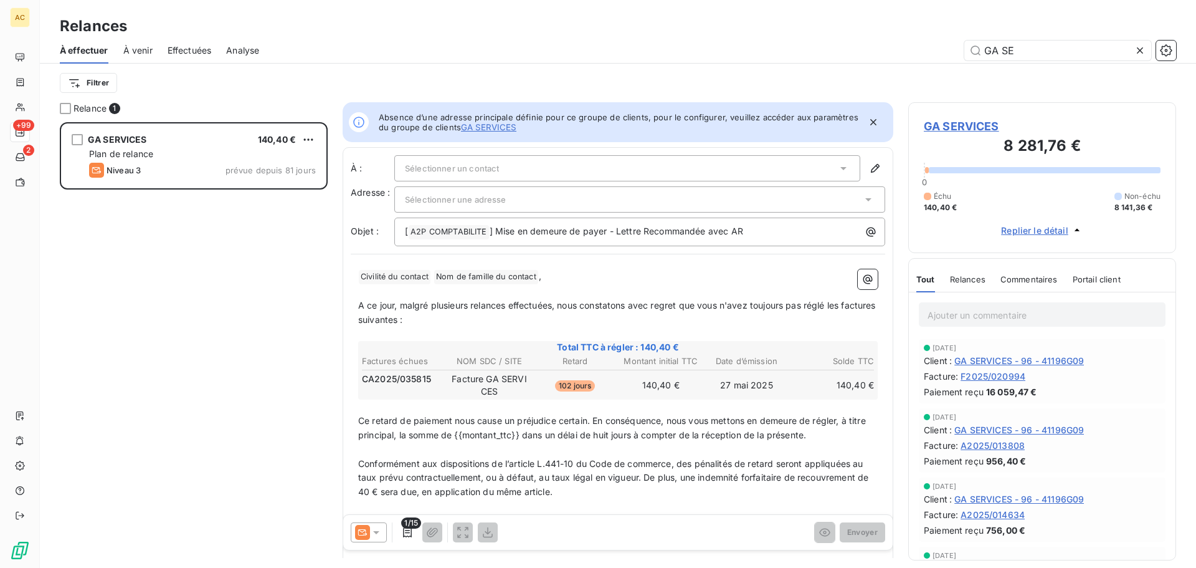
click at [812, 69] on div "Filtrer" at bounding box center [618, 83] width 1117 height 39
click at [1009, 55] on input "GA SE" at bounding box center [1058, 50] width 187 height 20
click at [1009, 54] on input "GA SE" at bounding box center [1058, 50] width 187 height 20
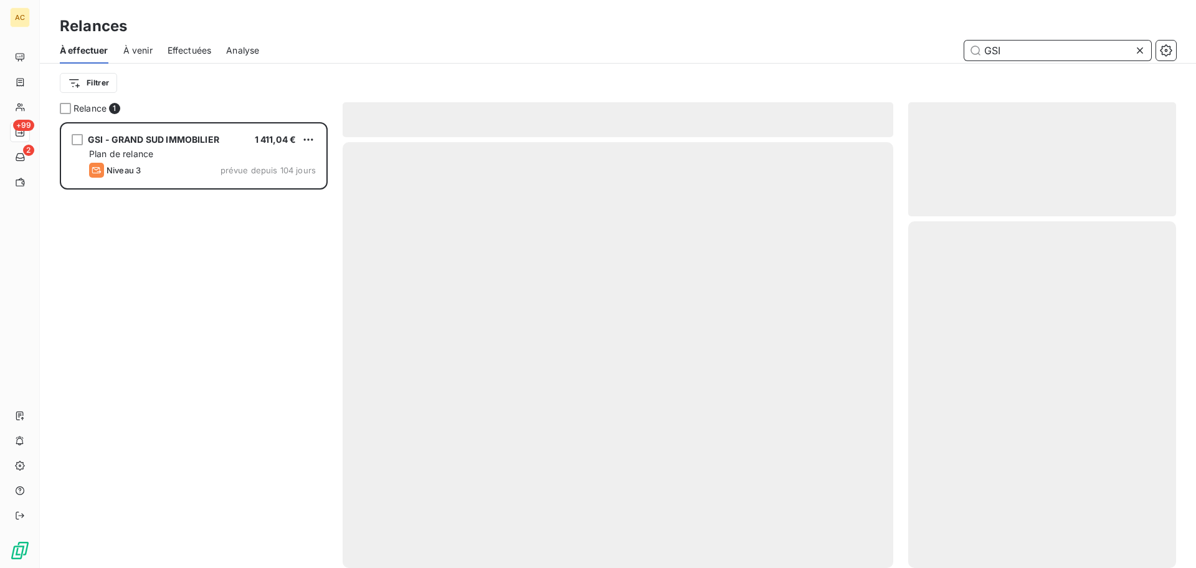
scroll to position [436, 259]
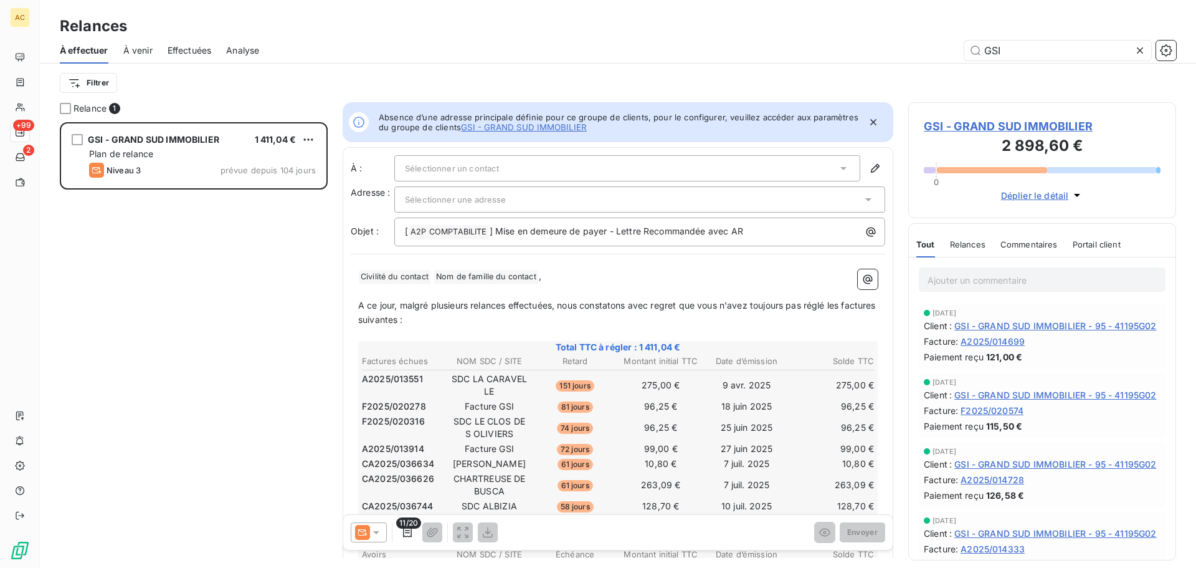
click at [1055, 197] on span "Déplier le détail" at bounding box center [1035, 195] width 68 height 13
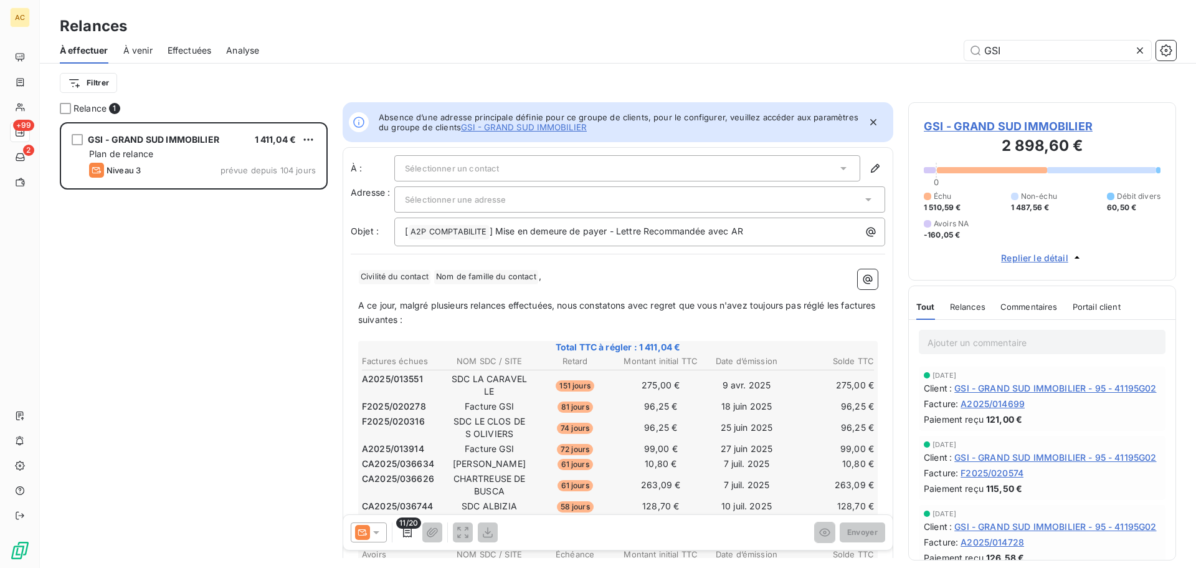
click at [632, 59] on div "GSI" at bounding box center [725, 50] width 902 height 20
click at [988, 42] on input "GSI" at bounding box center [1058, 50] width 187 height 20
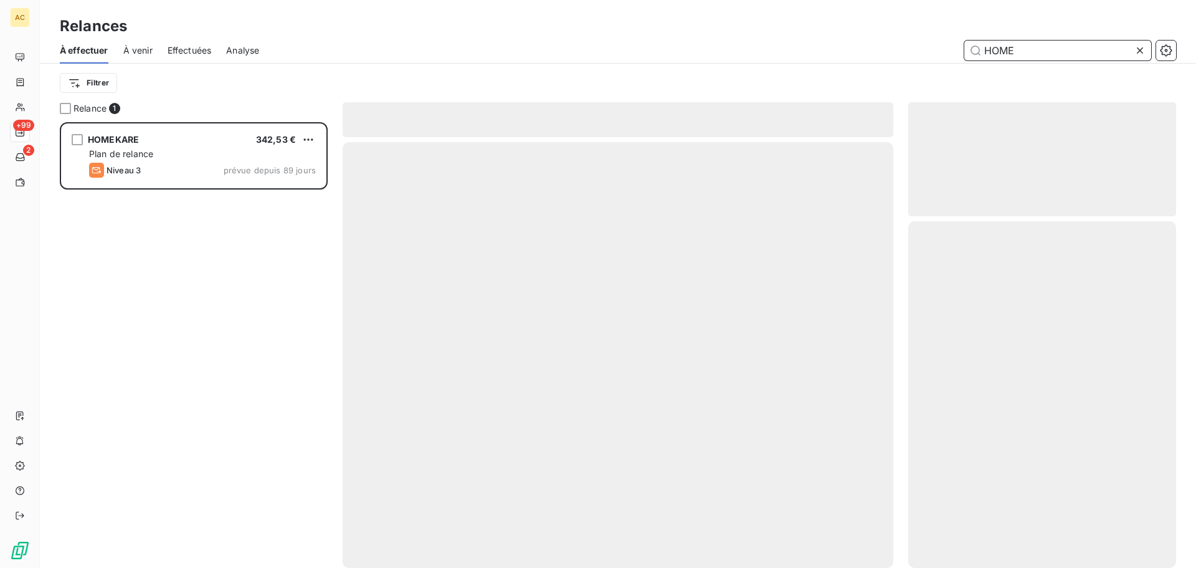
scroll to position [436, 259]
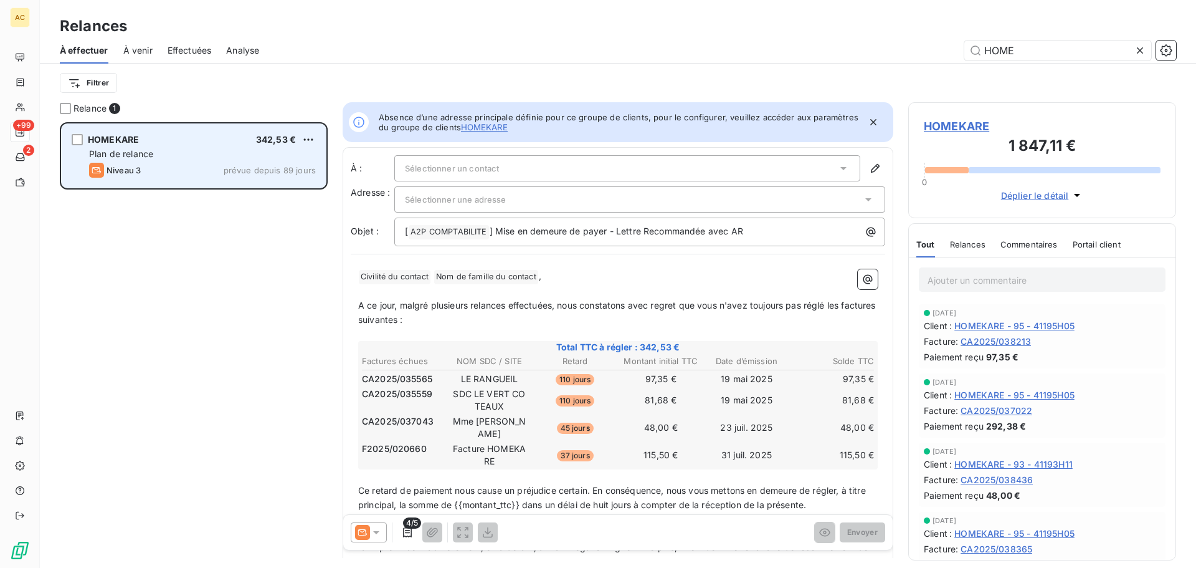
click at [253, 148] on div "Plan de relance" at bounding box center [202, 154] width 227 height 12
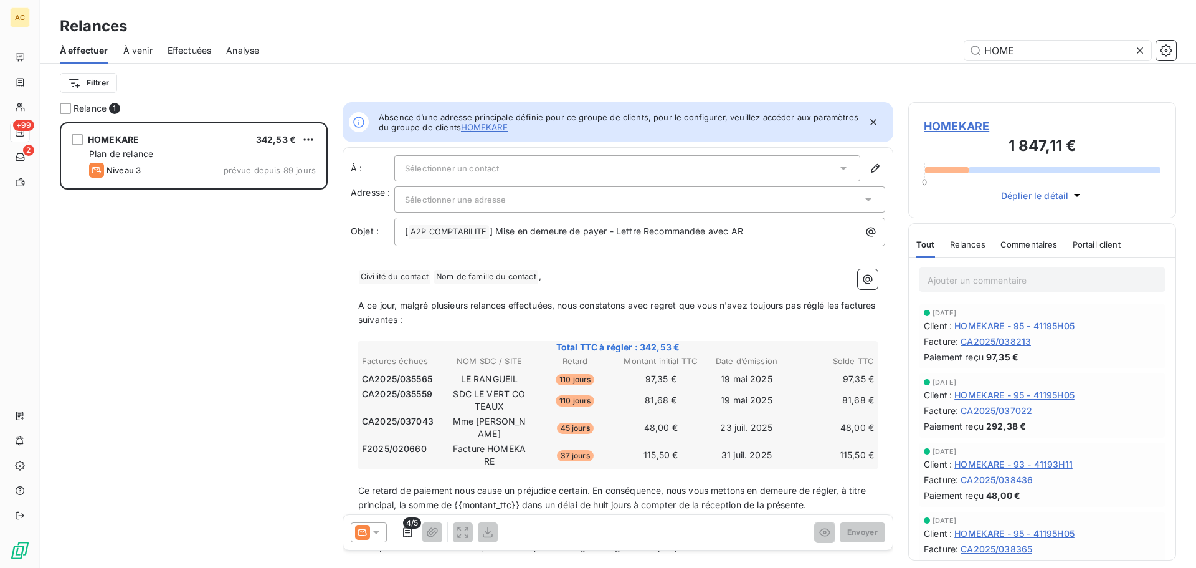
click at [1027, 198] on span "Déplier le détail" at bounding box center [1035, 195] width 68 height 13
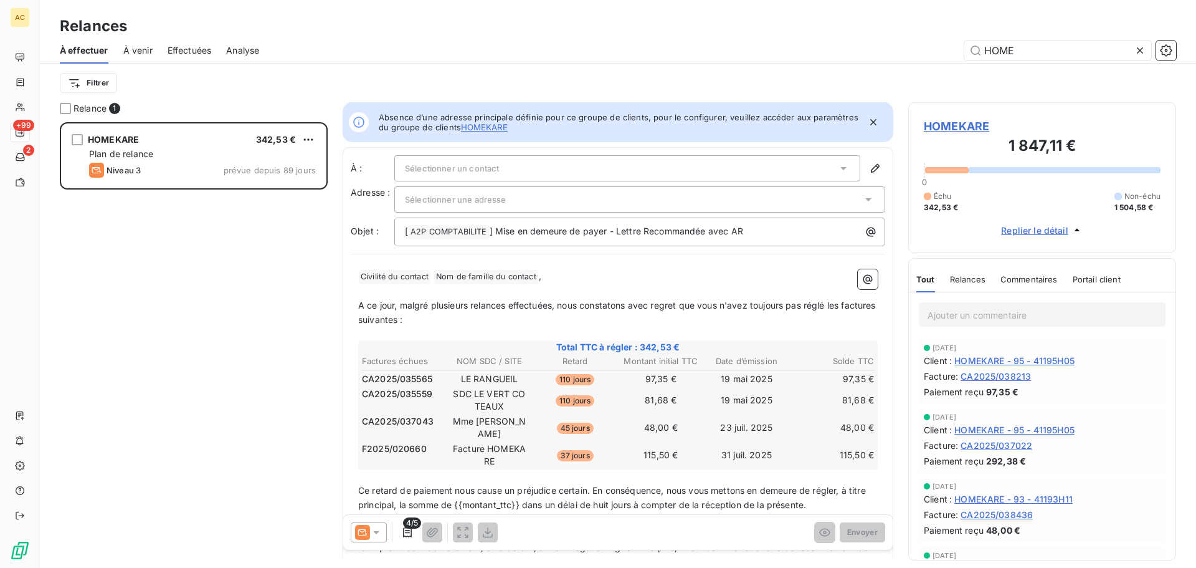
click at [848, 64] on div "Filtrer" at bounding box center [618, 83] width 1117 height 39
click at [1000, 41] on input "HOME" at bounding box center [1058, 50] width 187 height 20
click at [1004, 42] on input "HOME" at bounding box center [1058, 50] width 187 height 20
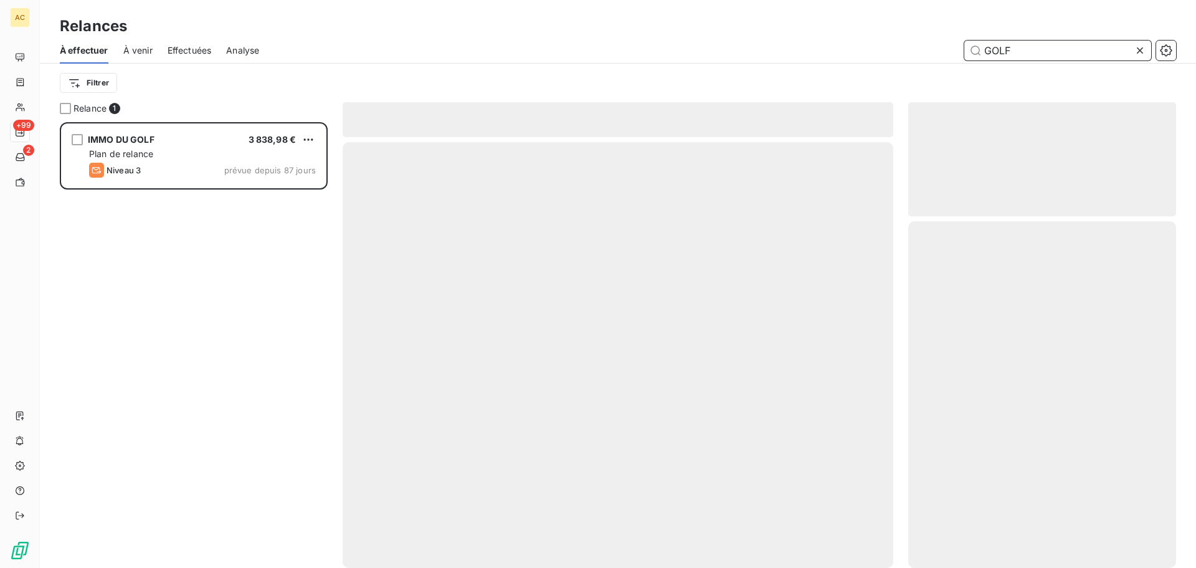
scroll to position [436, 259]
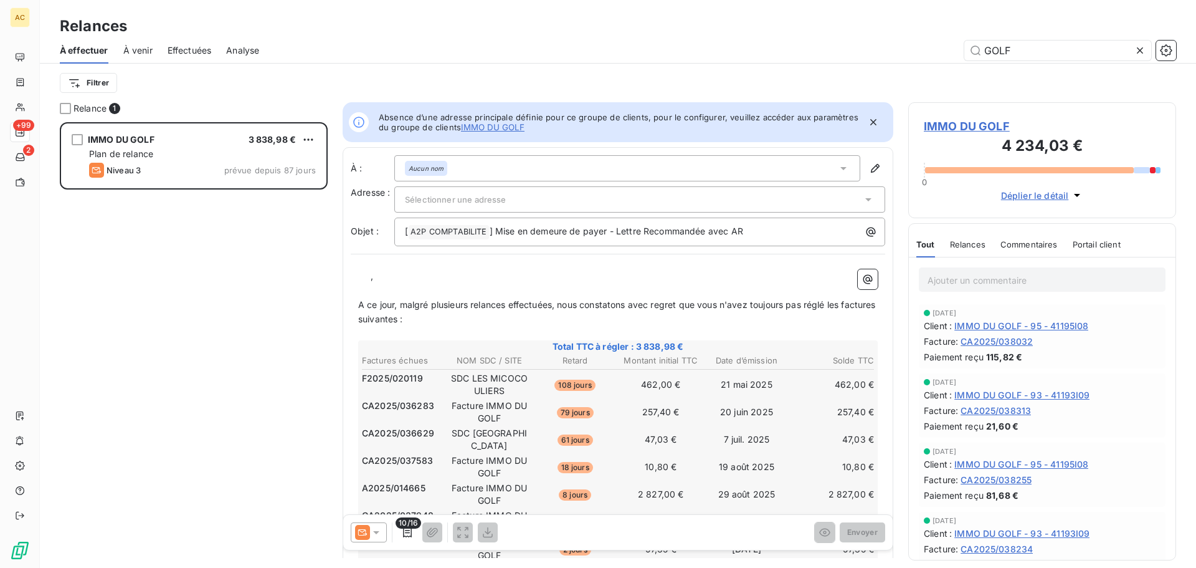
click at [1051, 198] on span "Déplier le détail" at bounding box center [1035, 195] width 68 height 13
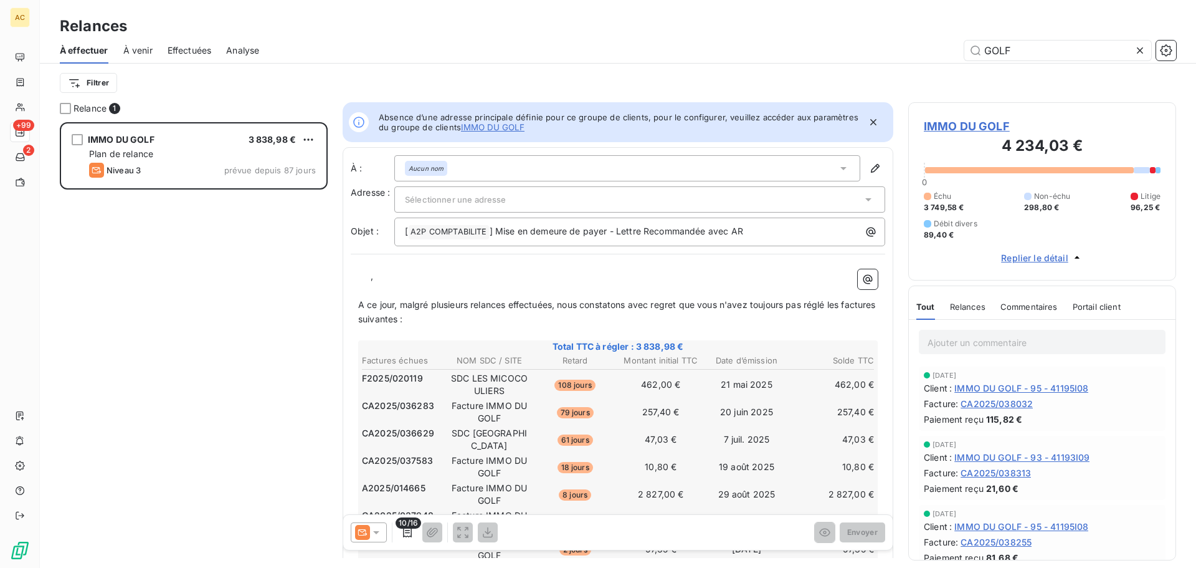
click at [836, 69] on div "Filtrer" at bounding box center [618, 83] width 1117 height 39
click at [1006, 51] on input "GOLF" at bounding box center [1058, 50] width 187 height 20
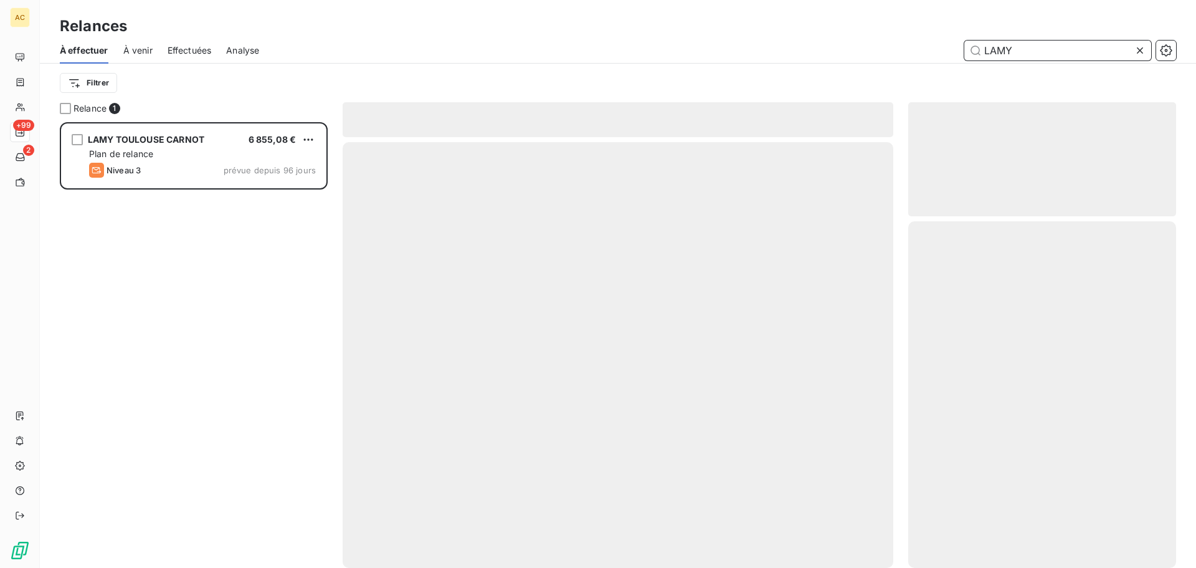
scroll to position [436, 259]
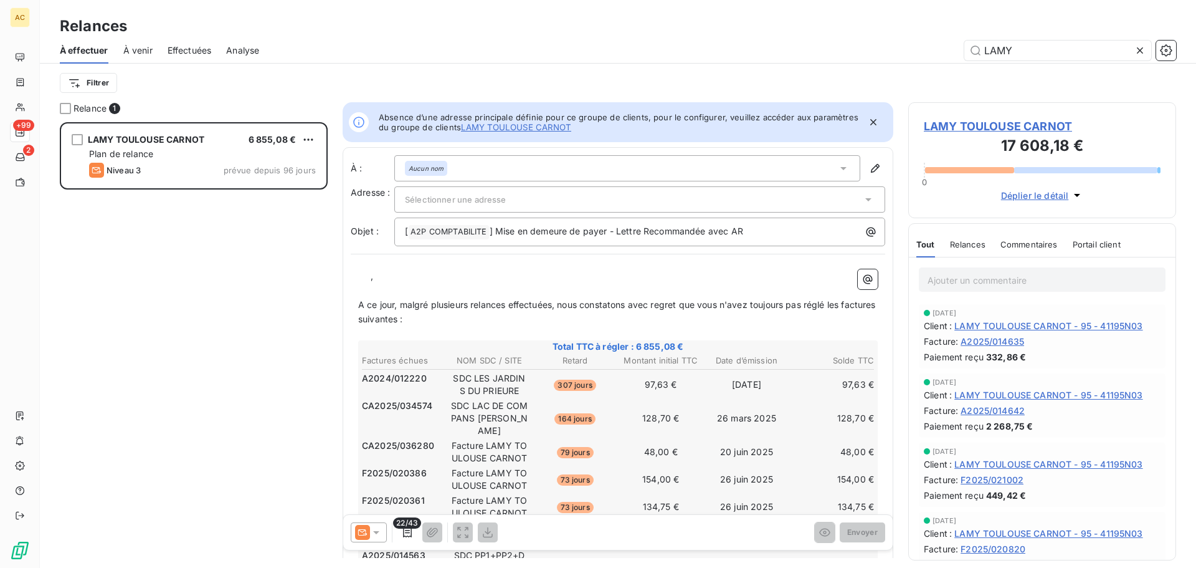
click at [1054, 198] on span "Déplier le détail" at bounding box center [1035, 195] width 68 height 13
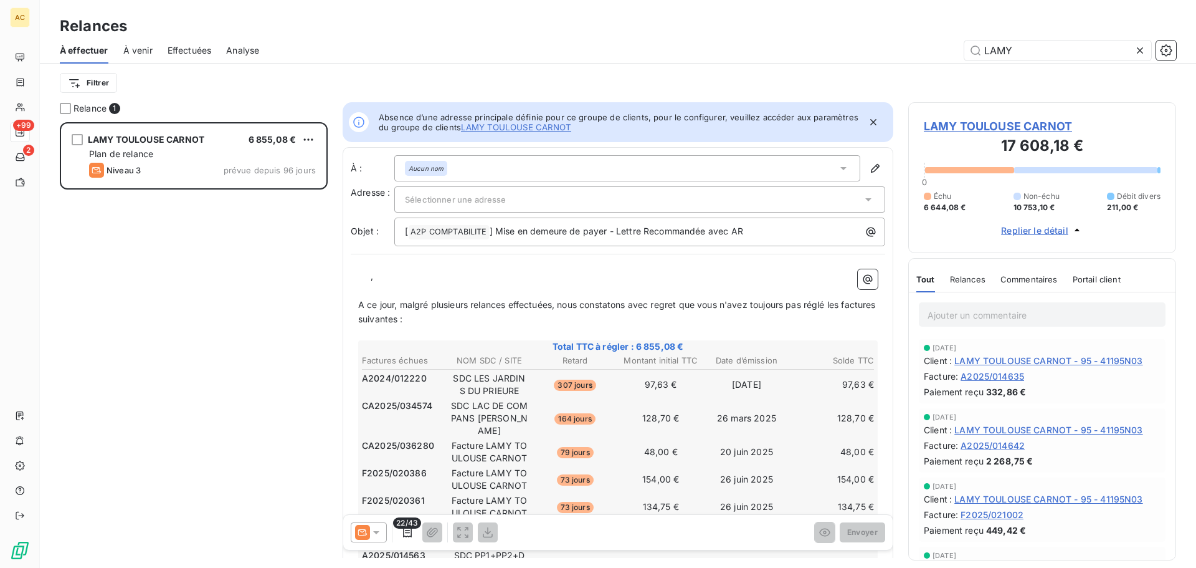
click at [718, 45] on div "LAMY" at bounding box center [725, 50] width 902 height 20
click at [985, 52] on input "LAMY" at bounding box center [1058, 50] width 187 height 20
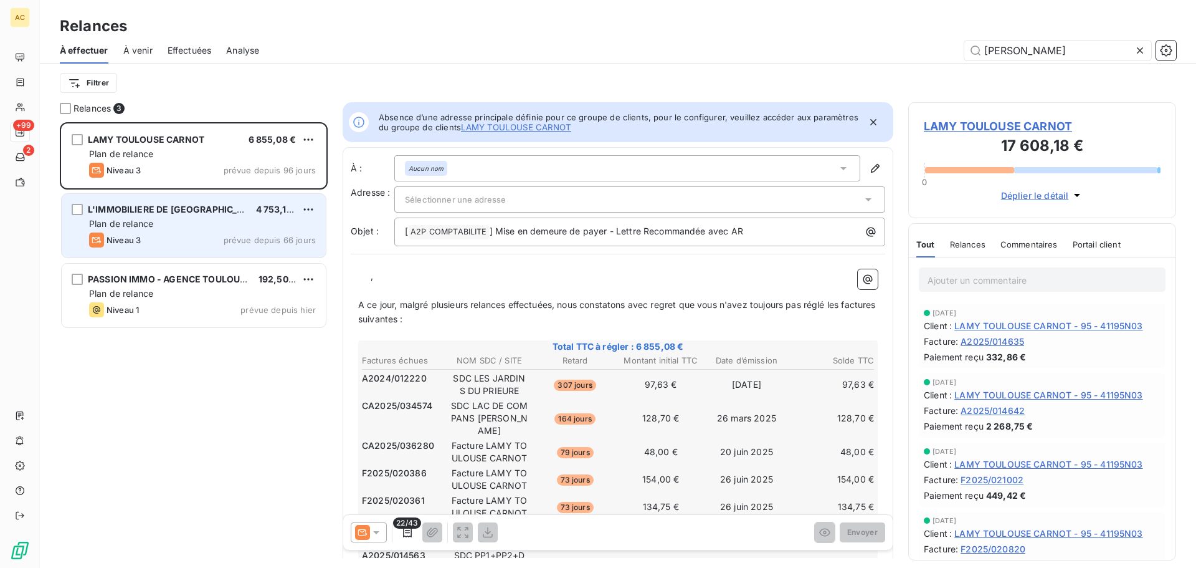
click at [171, 233] on div "Niveau 3 prévue depuis 66 jours" at bounding box center [202, 239] width 227 height 15
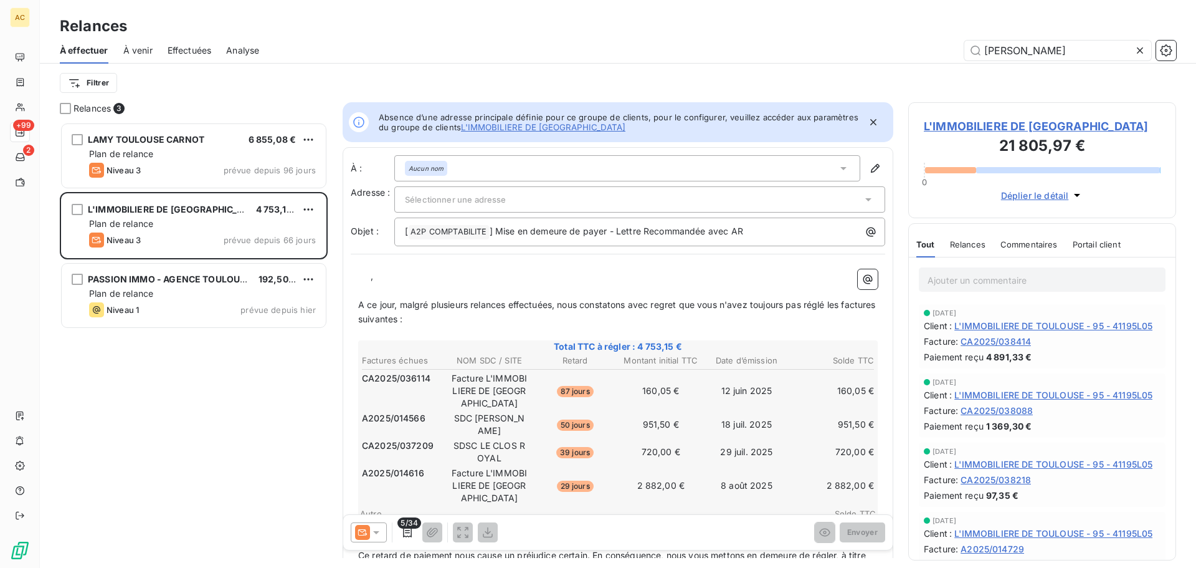
click at [1046, 202] on button "Déplier le détail" at bounding box center [1043, 195] width 90 height 14
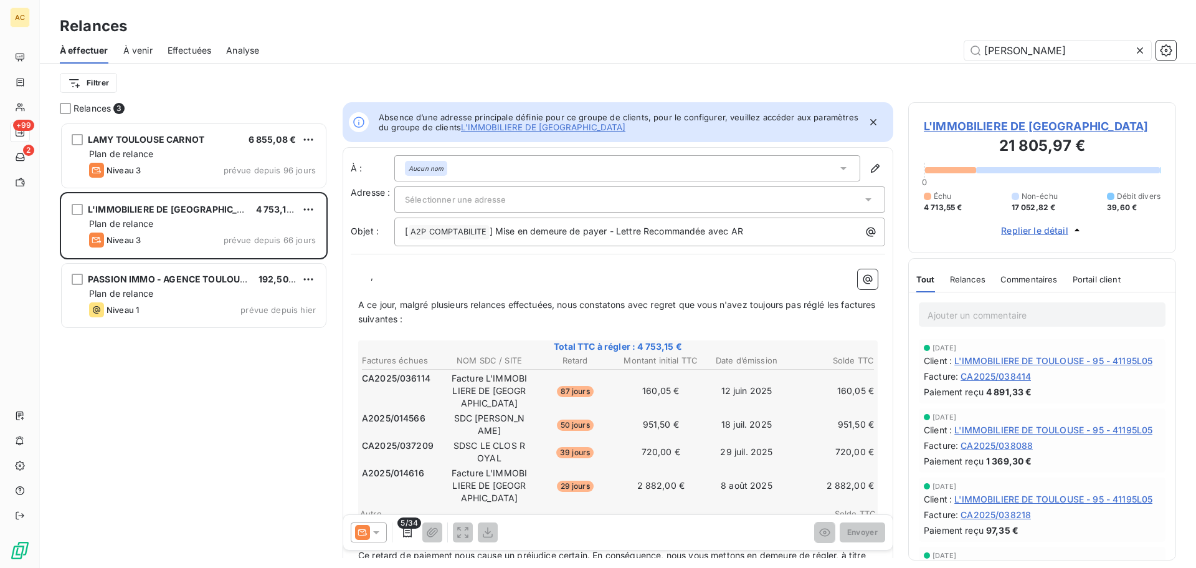
click at [394, 44] on div "[PERSON_NAME]" at bounding box center [725, 50] width 902 height 20
click at [455, 33] on div "Relances" at bounding box center [618, 26] width 1156 height 22
click at [996, 48] on input "[PERSON_NAME]" at bounding box center [1058, 50] width 187 height 20
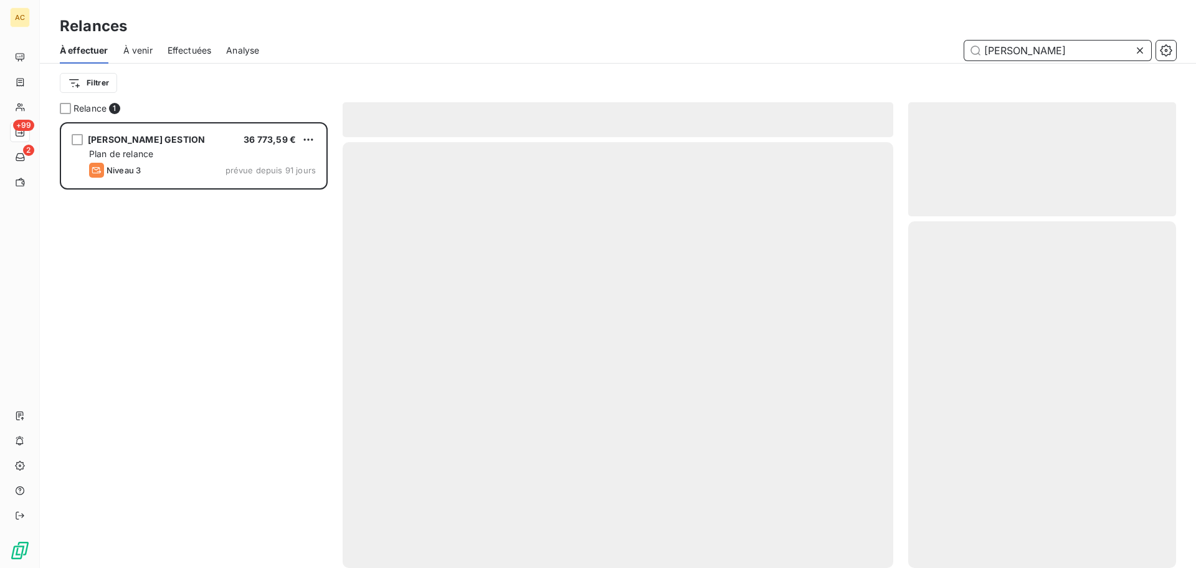
scroll to position [436, 259]
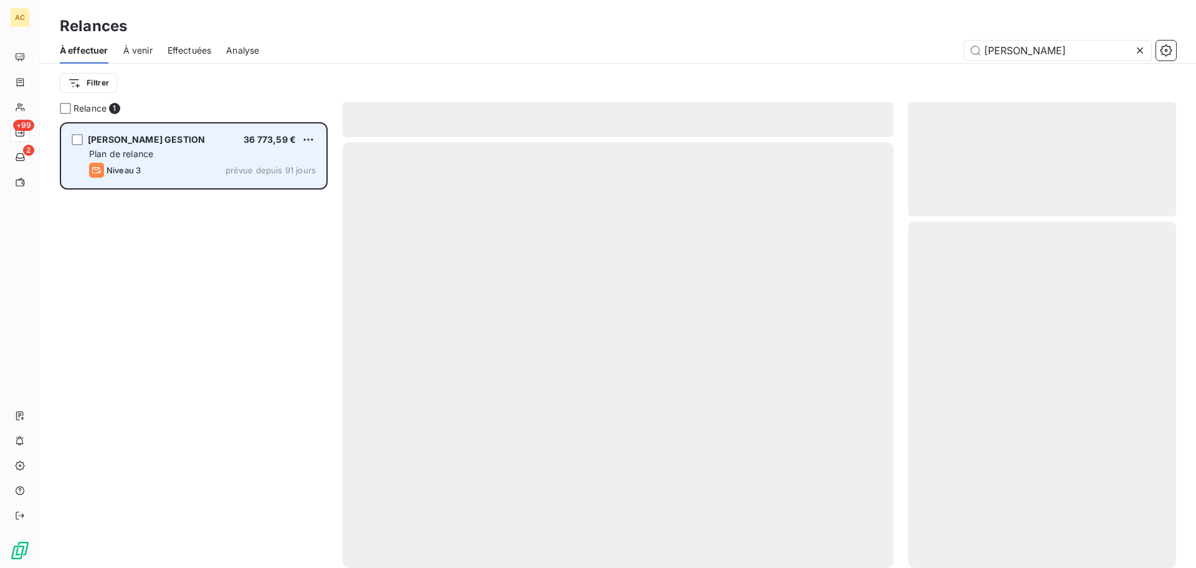
click at [248, 155] on div "Plan de relance" at bounding box center [202, 154] width 227 height 12
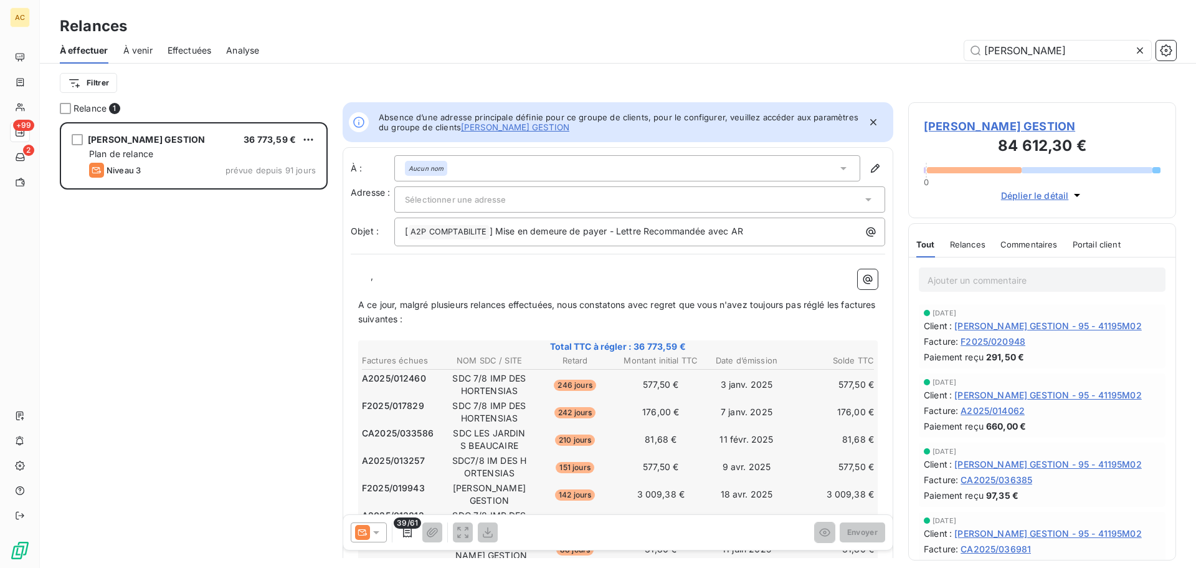
click at [1031, 197] on span "Déplier le détail" at bounding box center [1035, 195] width 68 height 13
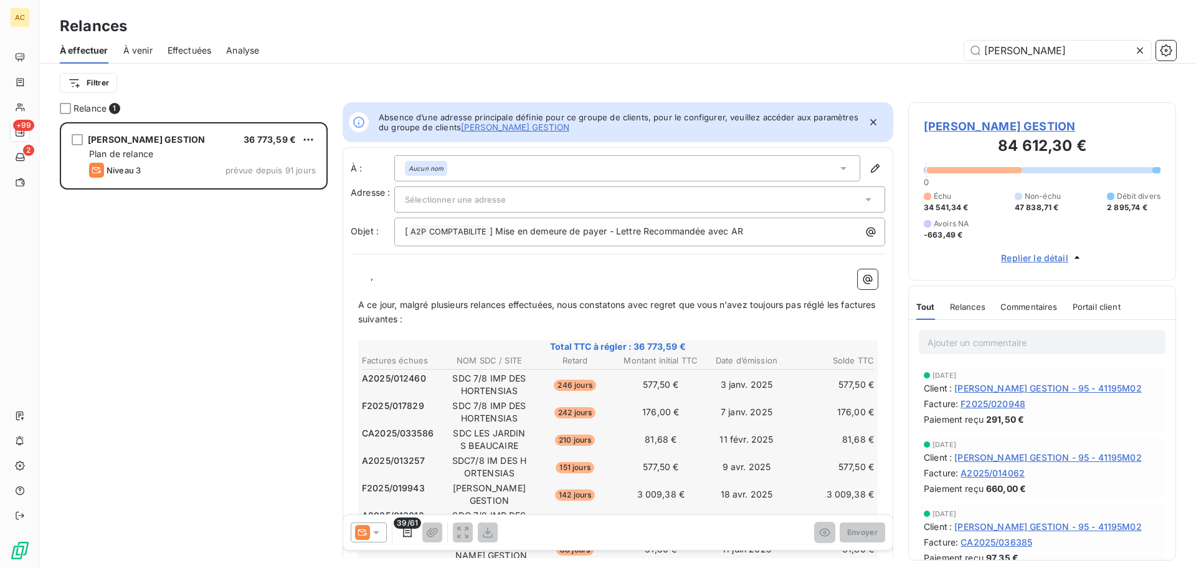
click at [189, 310] on div "[PERSON_NAME] GESTION 36 773,59 € Plan de relance Niveau 3 prévue depuis 91 jou…" at bounding box center [194, 344] width 268 height 445
click at [1039, 48] on input "[PERSON_NAME]" at bounding box center [1058, 50] width 187 height 20
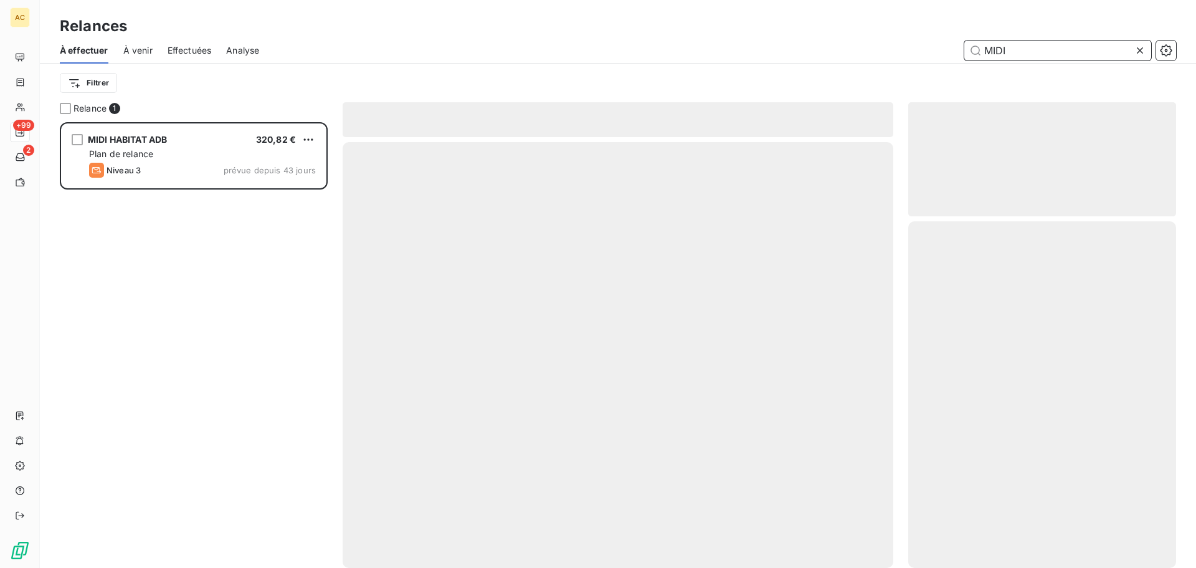
scroll to position [436, 259]
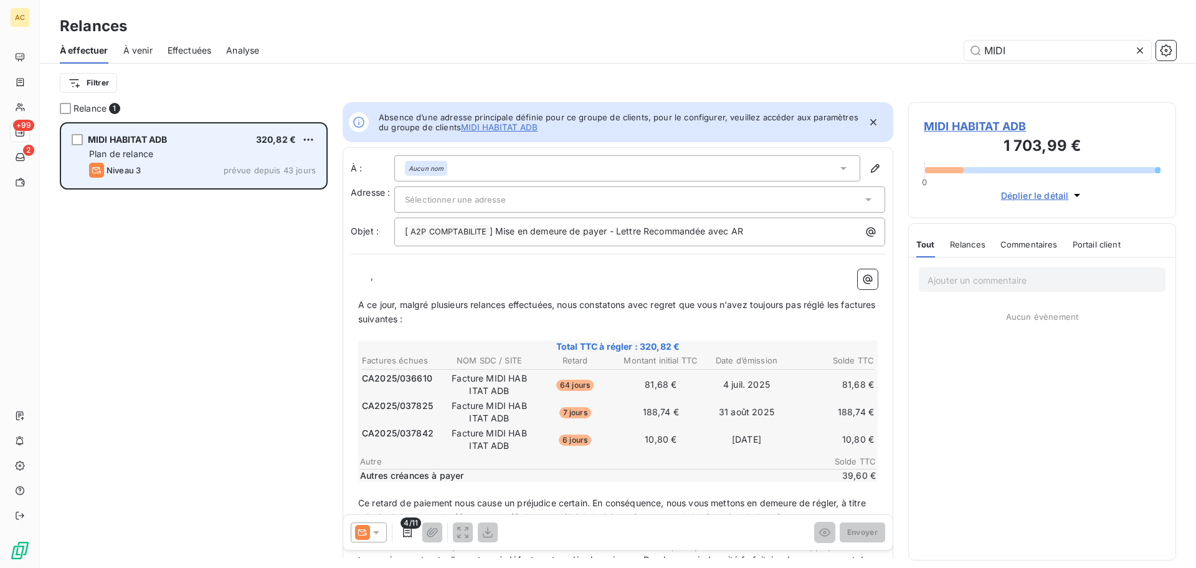
click at [277, 148] on div "Plan de relance" at bounding box center [202, 154] width 227 height 12
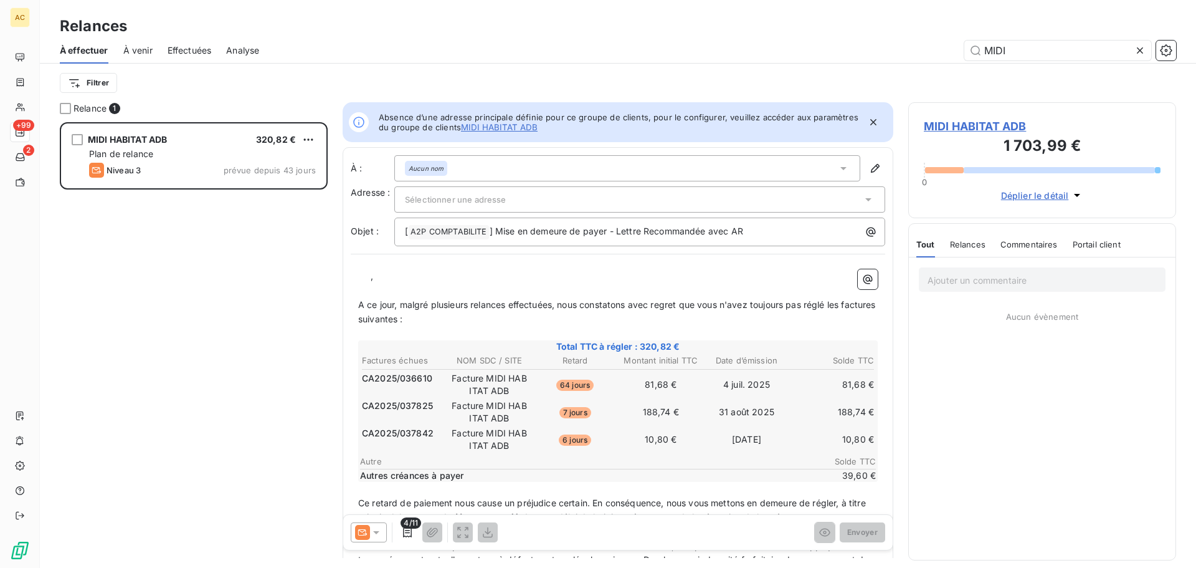
click at [1037, 196] on span "Déplier le détail" at bounding box center [1035, 195] width 68 height 13
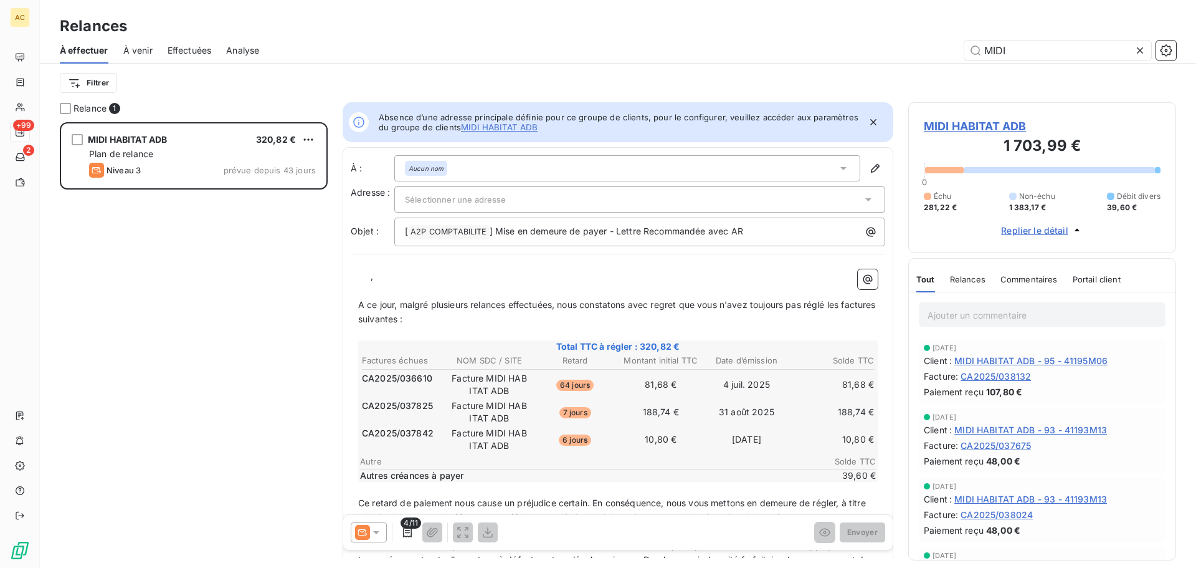
click at [647, 64] on div "Filtrer" at bounding box center [618, 83] width 1117 height 39
click at [1032, 42] on input "MIDI" at bounding box center [1058, 50] width 187 height 20
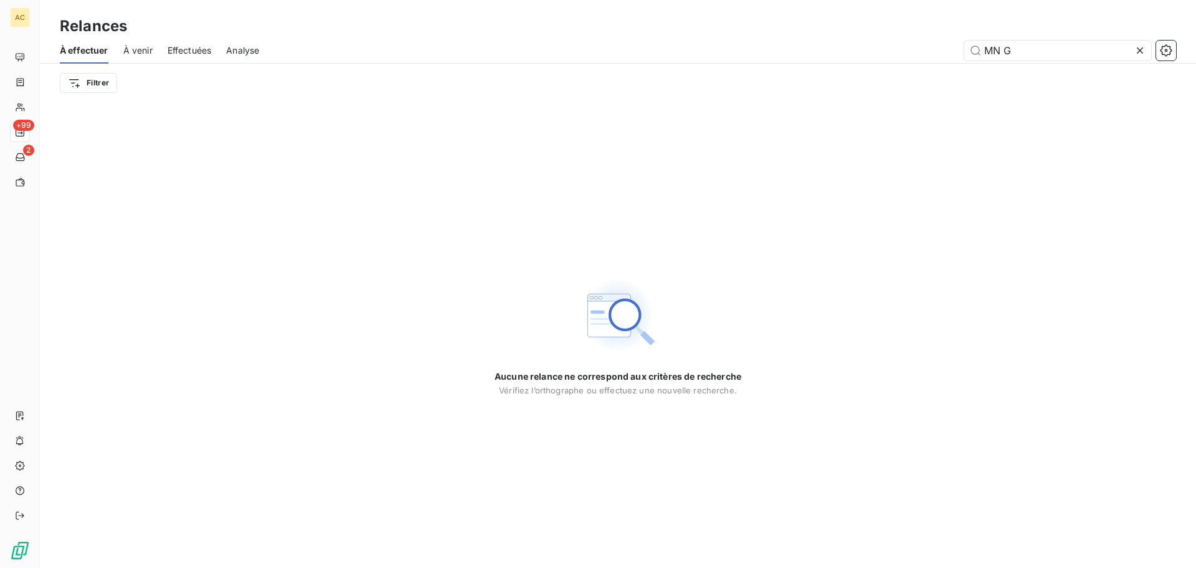
click at [702, 249] on div "Aucune relance ne correspond aux critères de recherche [PERSON_NAME] l’orthogra…" at bounding box center [618, 334] width 1156 height 465
click at [1006, 57] on input "MN G" at bounding box center [1058, 50] width 187 height 20
click at [880, 152] on div "Aucune relance ne correspond aux critères de recherche [PERSON_NAME] l’orthogra…" at bounding box center [618, 334] width 1156 height 465
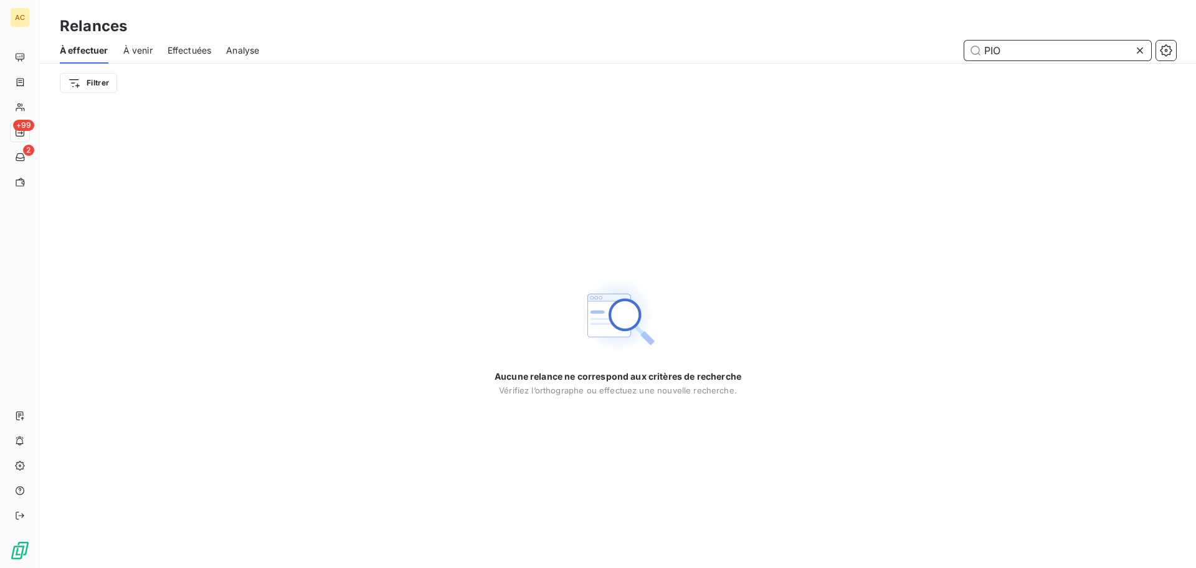
click at [1018, 48] on input "PIO" at bounding box center [1058, 50] width 187 height 20
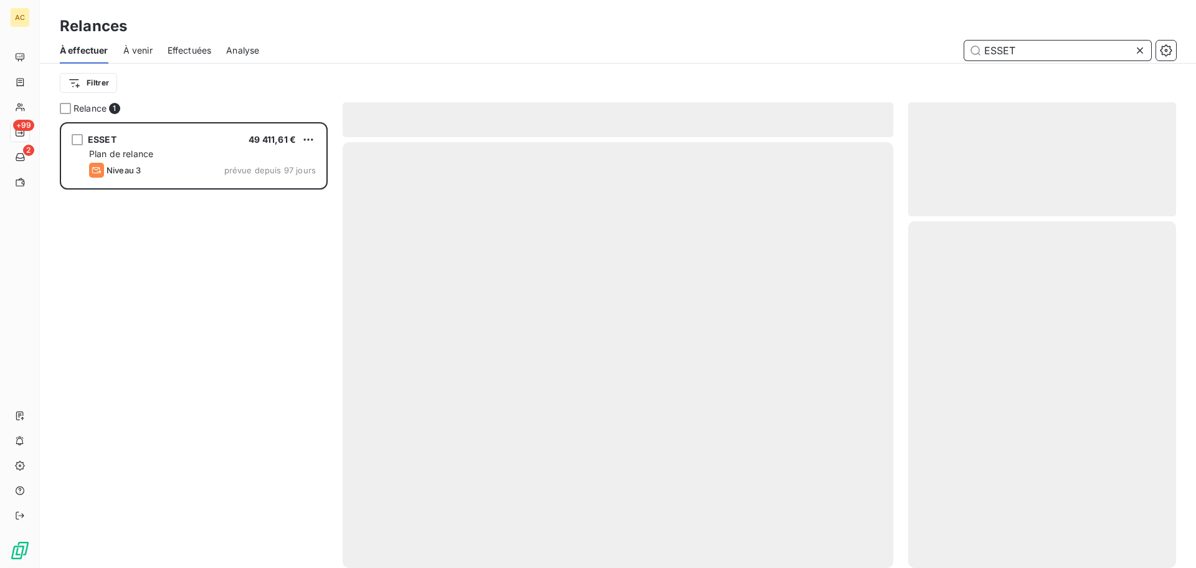
scroll to position [436, 259]
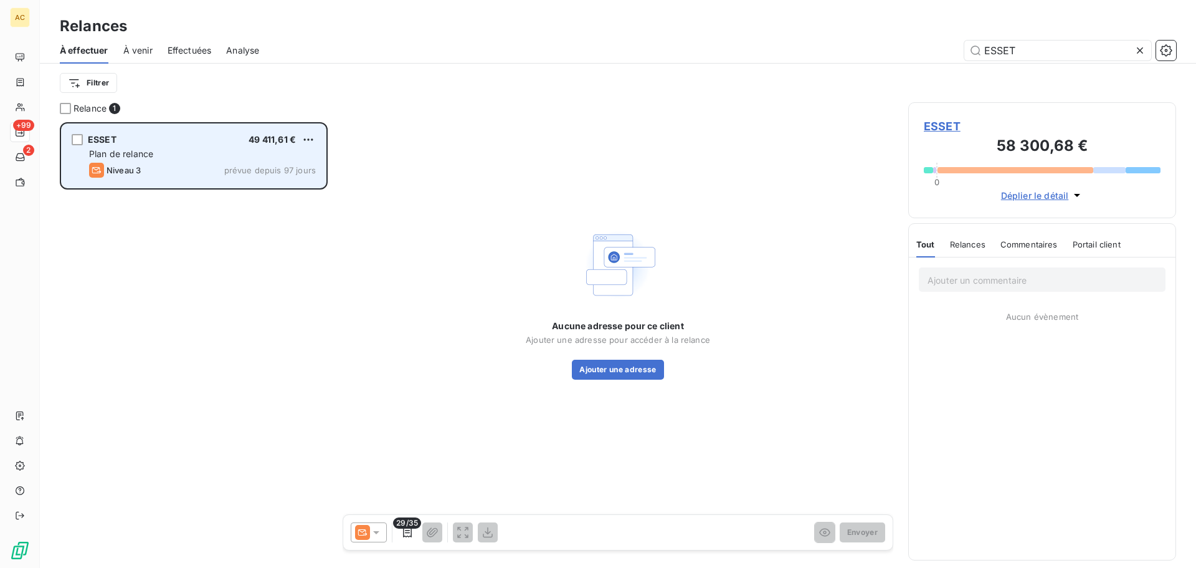
click at [260, 155] on div "Plan de relance" at bounding box center [202, 154] width 227 height 12
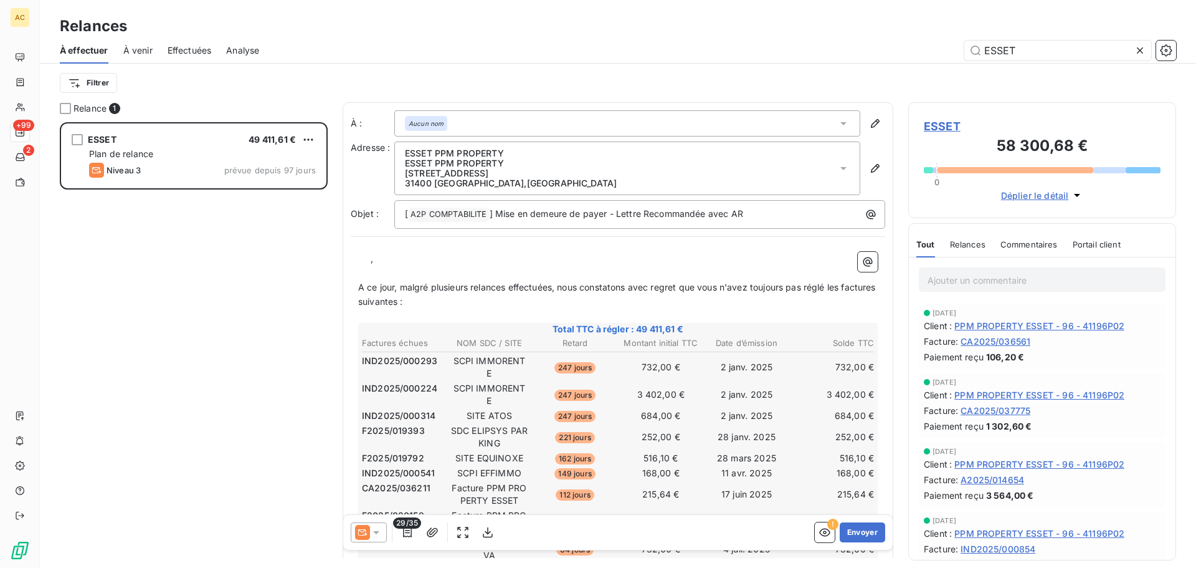
click at [1046, 200] on span "Déplier le détail" at bounding box center [1035, 195] width 68 height 13
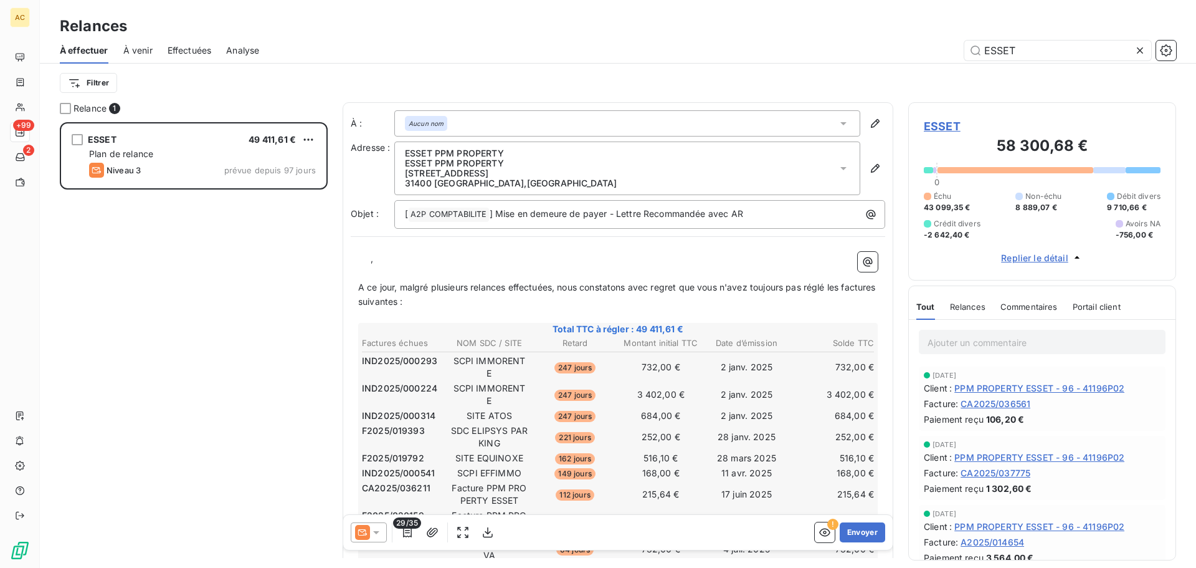
click at [634, 52] on div "ESSET" at bounding box center [725, 50] width 902 height 20
click at [998, 52] on input "ESSET" at bounding box center [1058, 50] width 187 height 20
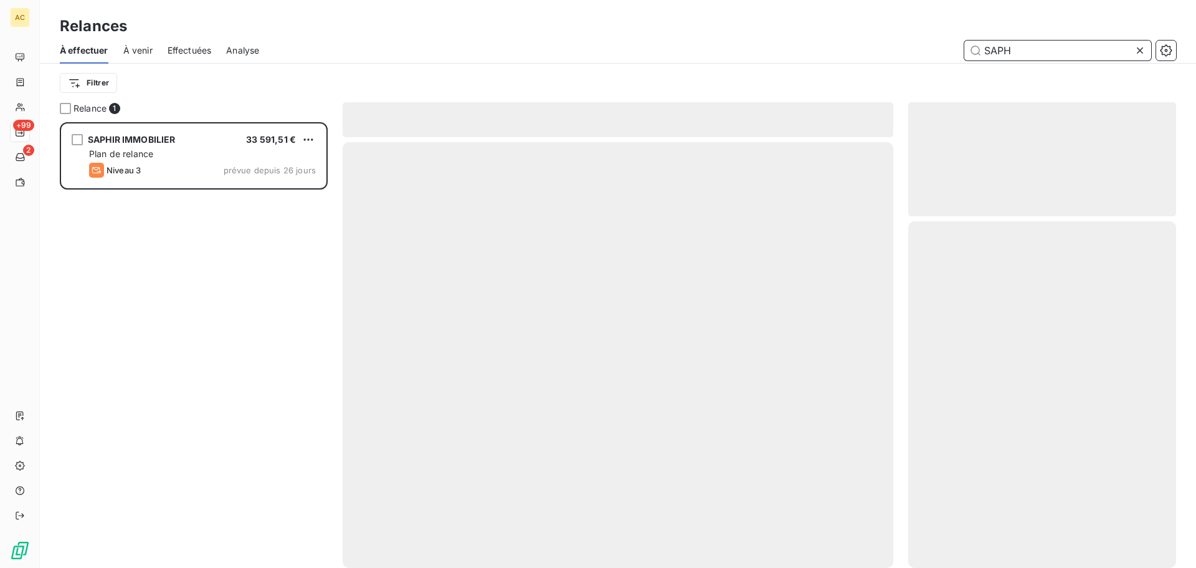
scroll to position [436, 259]
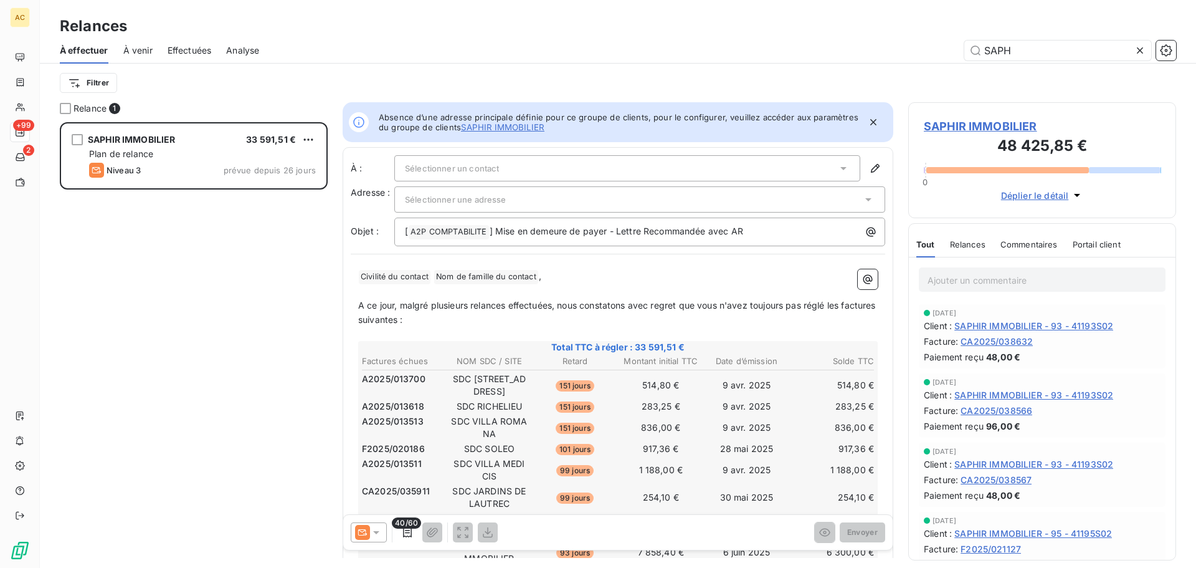
click at [142, 368] on div "SAPHIR IMMOBILIER 33 591,51 € Plan de relance Niveau 3 prévue depuis 26 jours" at bounding box center [194, 344] width 268 height 445
click at [1012, 57] on input "SAPH" at bounding box center [1058, 50] width 187 height 20
click at [1012, 56] on input "SAPH" at bounding box center [1058, 50] width 187 height 20
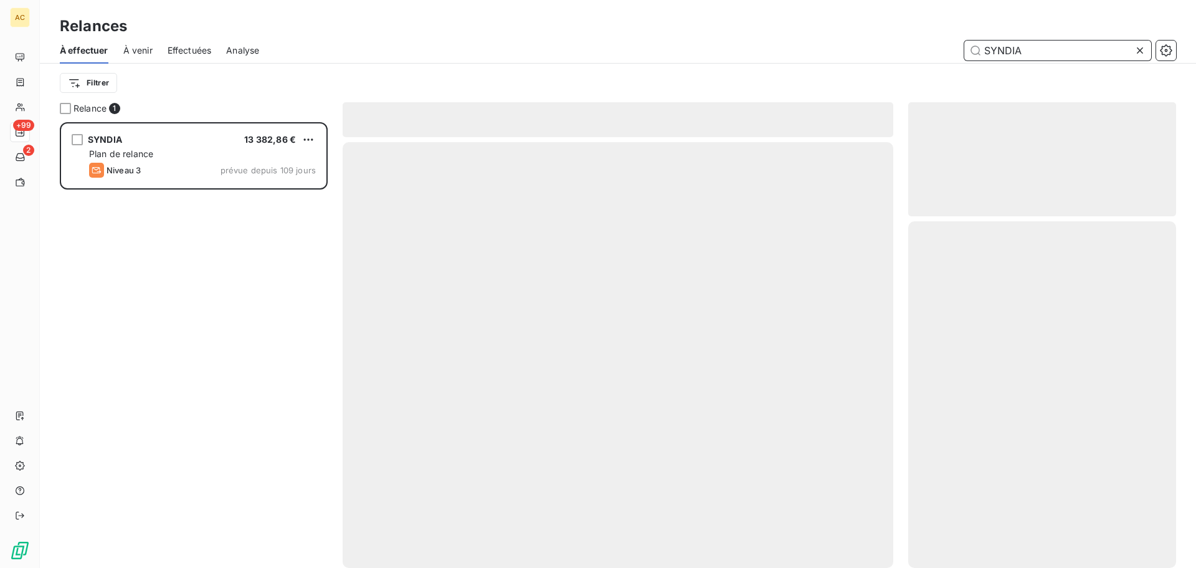
scroll to position [436, 259]
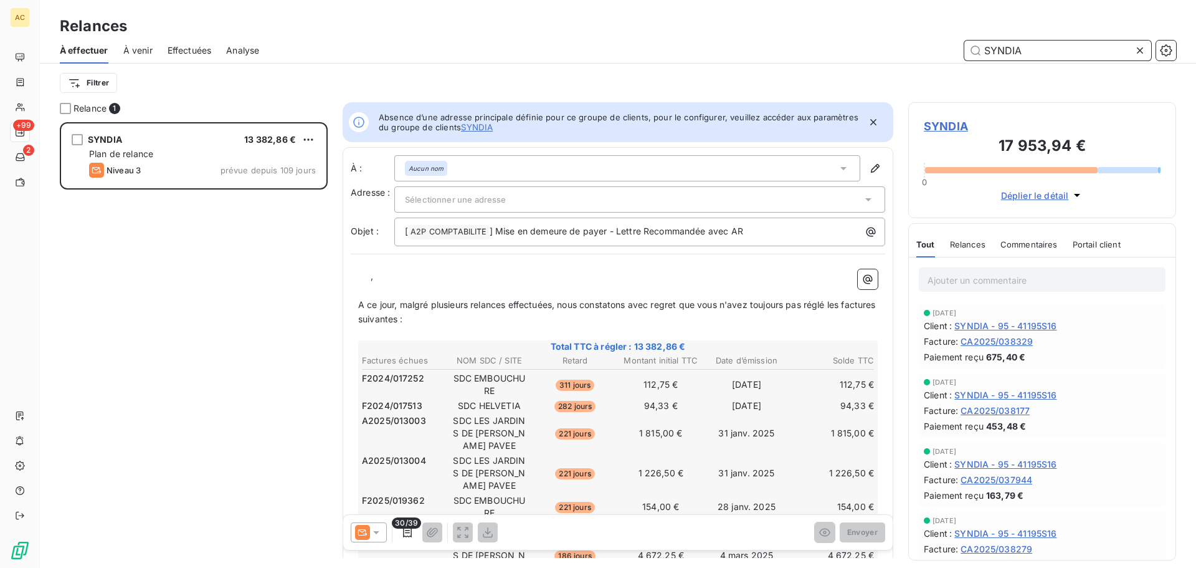
type input "SYNDIA"
click at [682, 70] on div "Filtrer" at bounding box center [618, 83] width 1117 height 39
click at [620, 312] on p "A ce jour, malgré plusieurs relances effectuées, nous constatons avec regret qu…" at bounding box center [618, 312] width 520 height 29
